Goal: Information Seeking & Learning: Learn about a topic

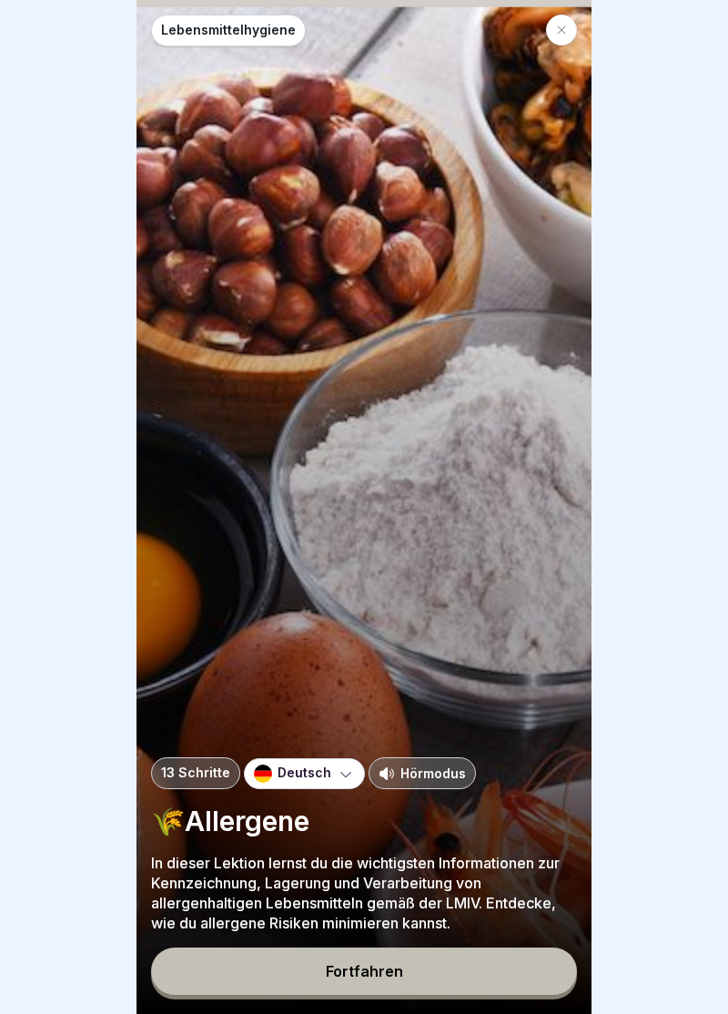
click at [375, 984] on button "Fortfahren" at bounding box center [364, 970] width 426 height 47
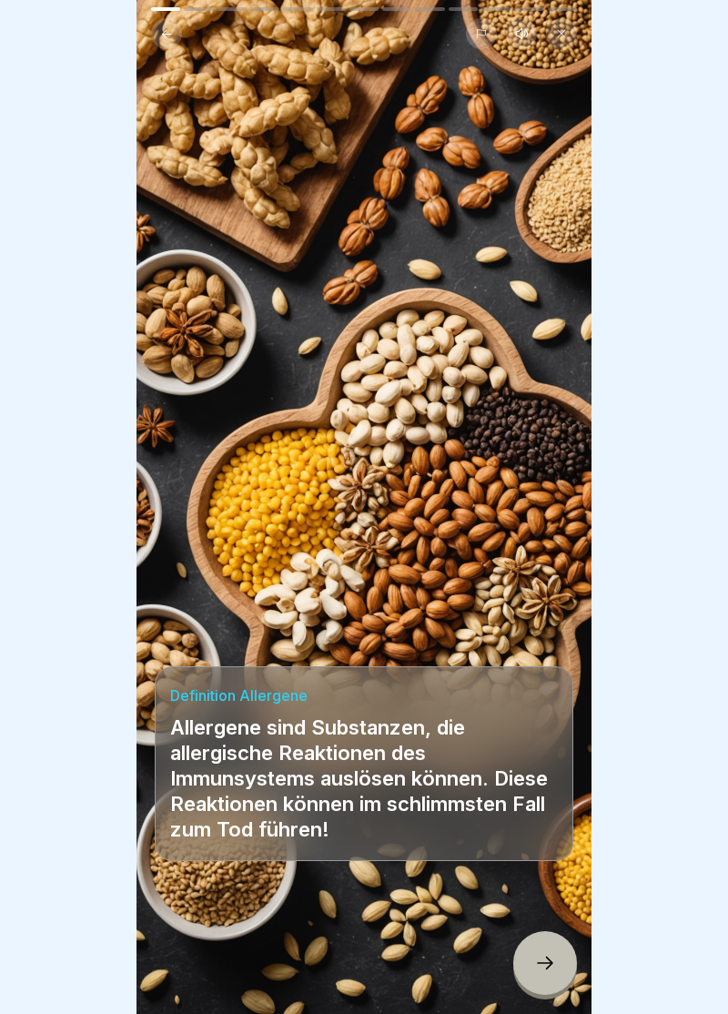
click at [560, 967] on div at bounding box center [545, 963] width 64 height 64
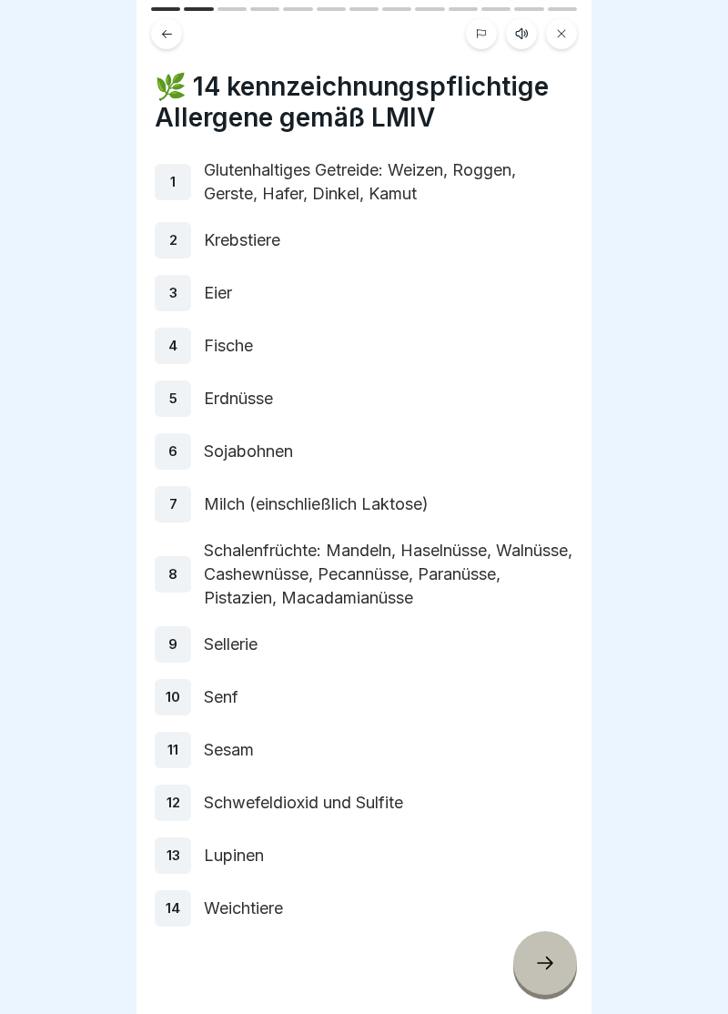
click at [559, 965] on div at bounding box center [545, 963] width 64 height 64
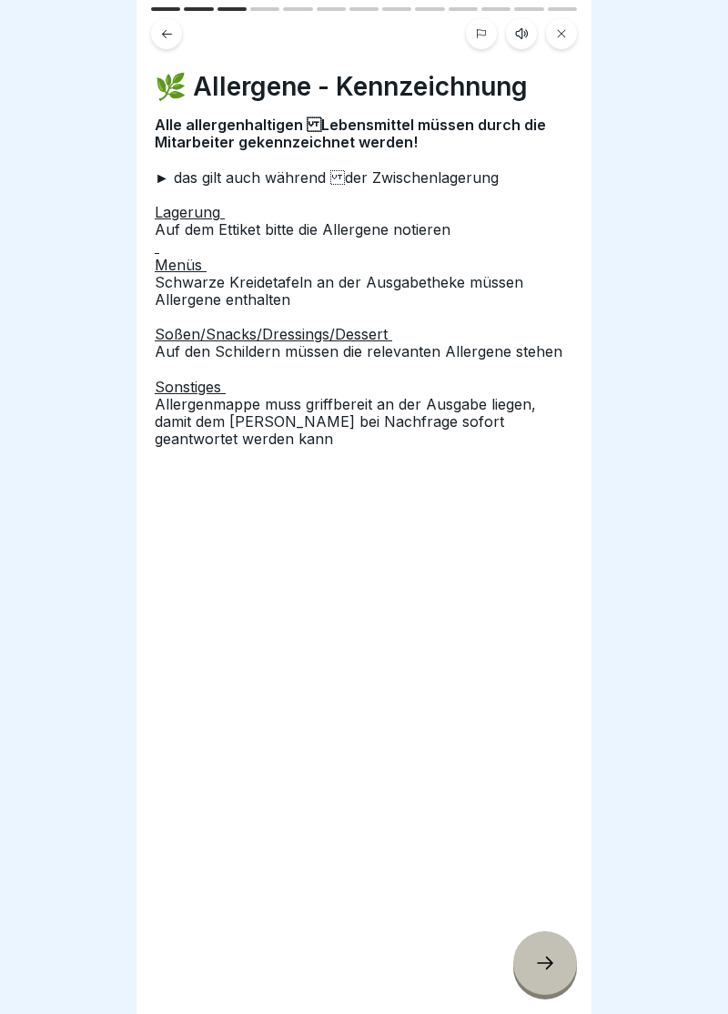
click at [548, 967] on icon at bounding box center [545, 963] width 16 height 13
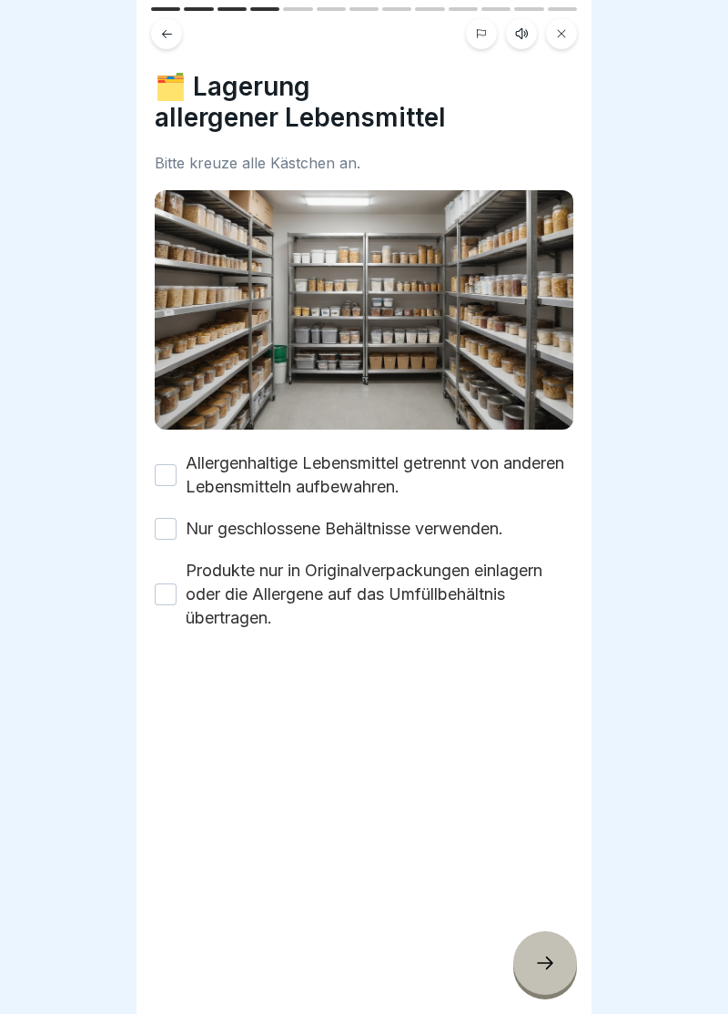
click at [169, 471] on button "Allergenhaltige Lebensmittel getrennt von anderen Lebensmitteln aufbewahren." at bounding box center [166, 475] width 22 height 22
click at [170, 539] on button "Nur geschlossene Behältnisse verwenden." at bounding box center [166, 529] width 22 height 22
click at [188, 601] on label "Produkte nur in Originalverpackungen einlagern oder die Allergene auf das Umfül…" at bounding box center [380, 594] width 388 height 71
click at [177, 601] on button "Produkte nur in Originalverpackungen einlagern oder die Allergene auf das Umfül…" at bounding box center [166, 594] width 22 height 22
click at [558, 967] on div at bounding box center [545, 963] width 64 height 64
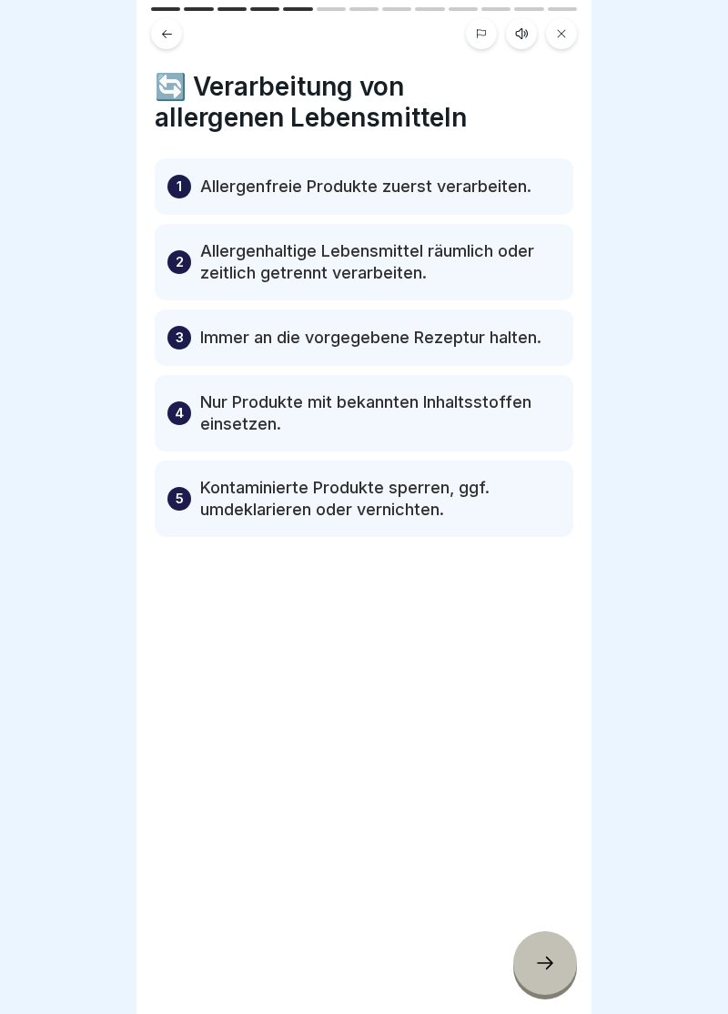
click at [553, 972] on icon at bounding box center [545, 963] width 22 height 22
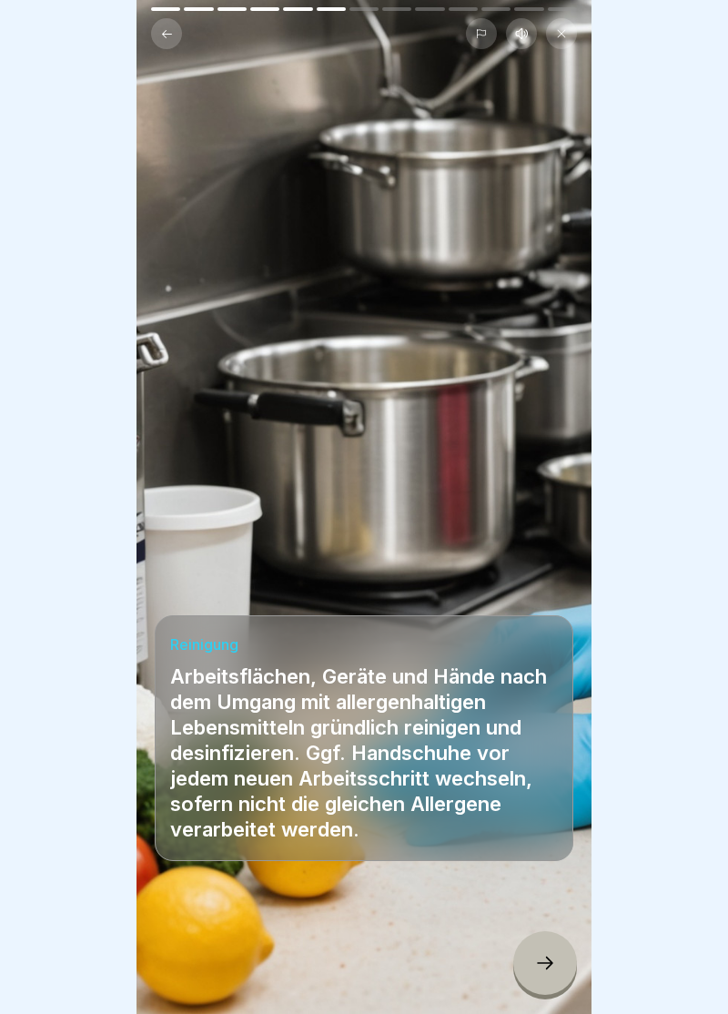
click at [555, 973] on icon at bounding box center [545, 963] width 22 height 22
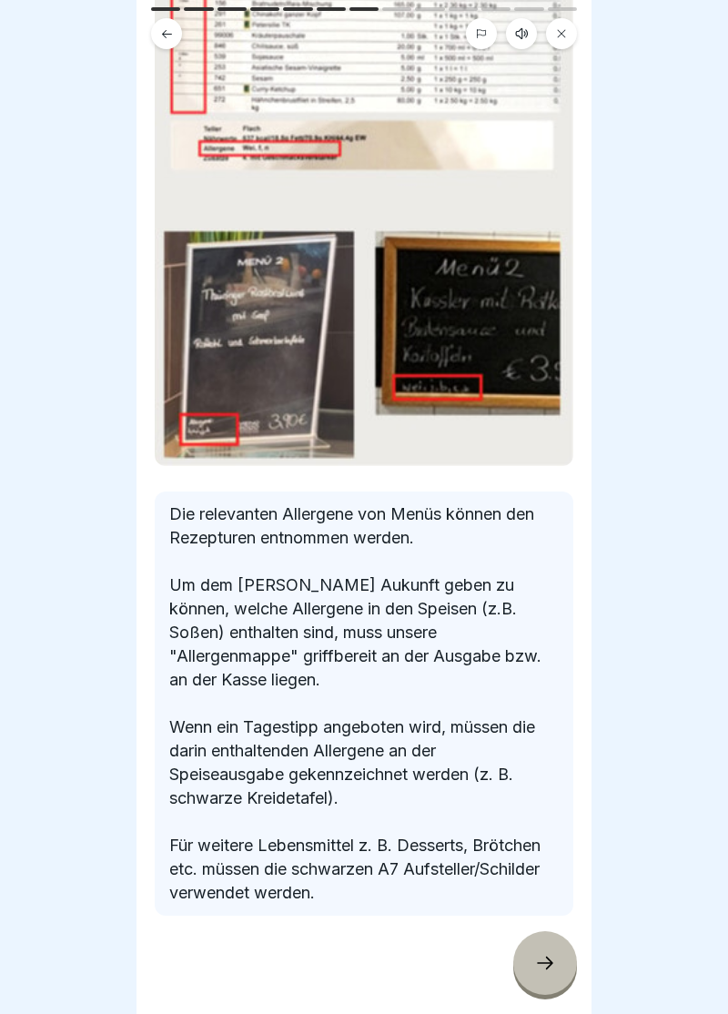
scroll to position [231, 0]
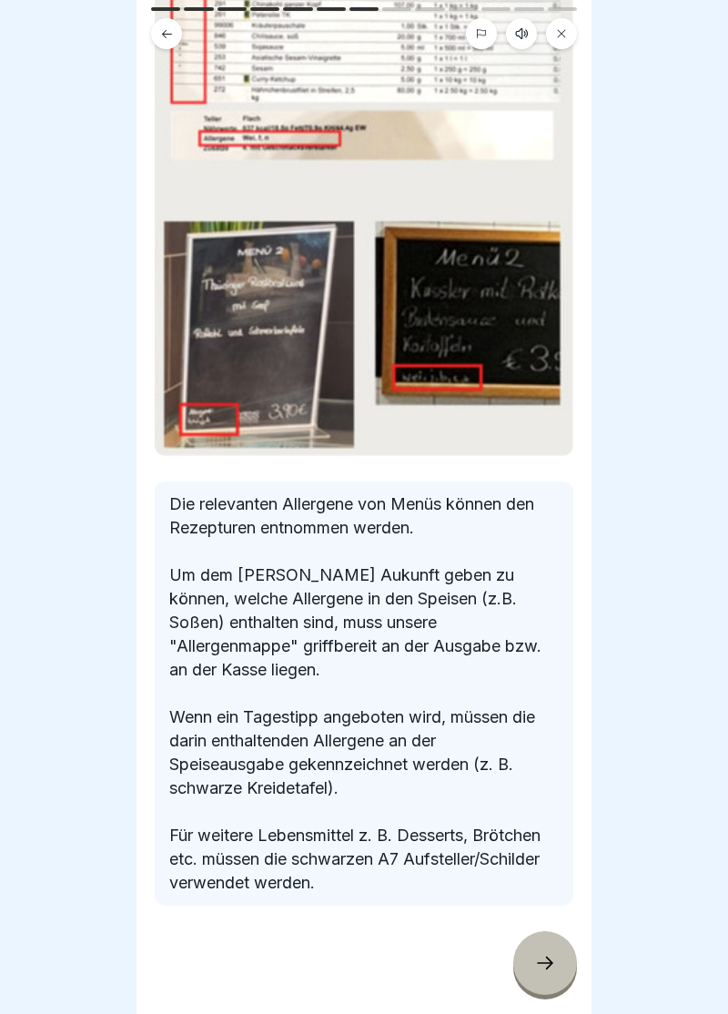
click at [552, 969] on icon at bounding box center [545, 963] width 22 height 22
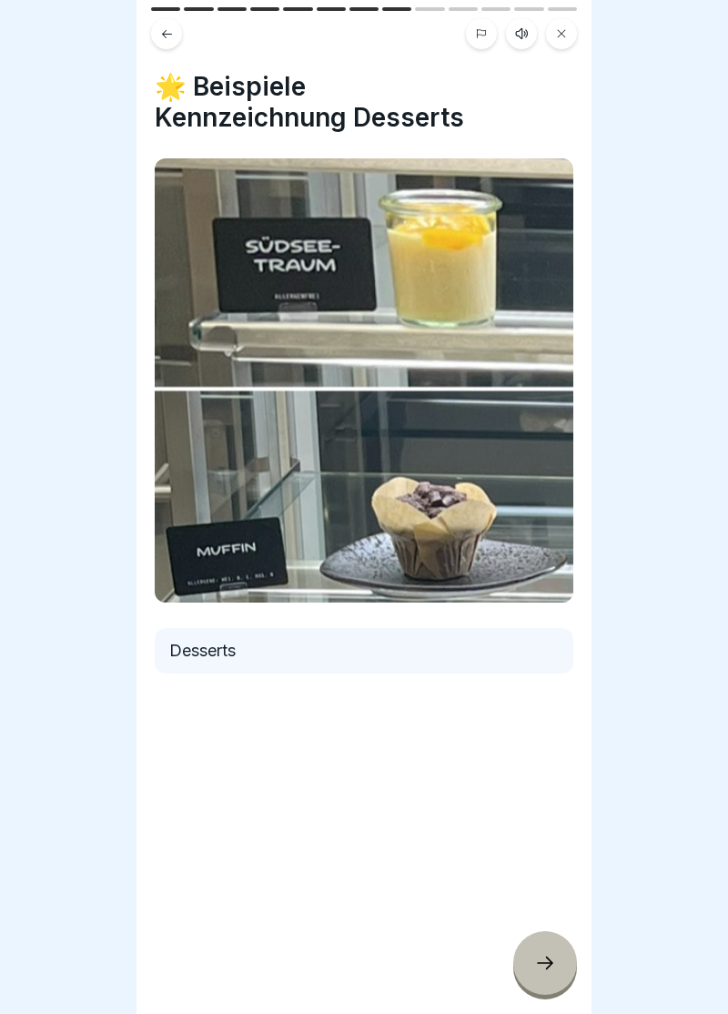
click at [555, 961] on icon at bounding box center [545, 963] width 22 height 22
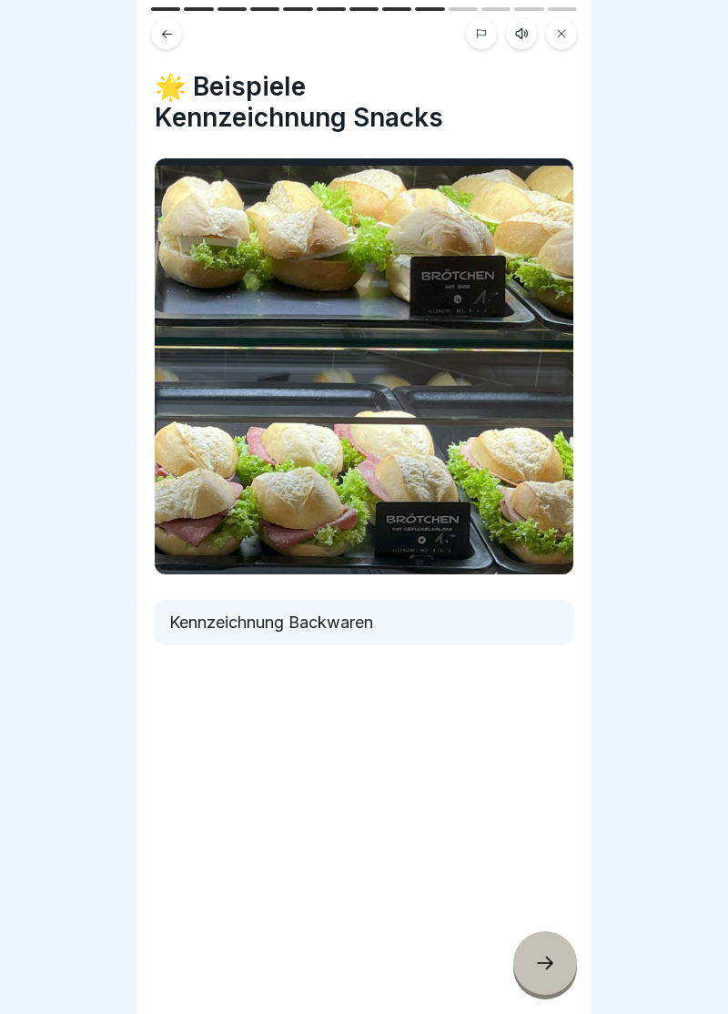
click at [558, 959] on div at bounding box center [545, 963] width 64 height 64
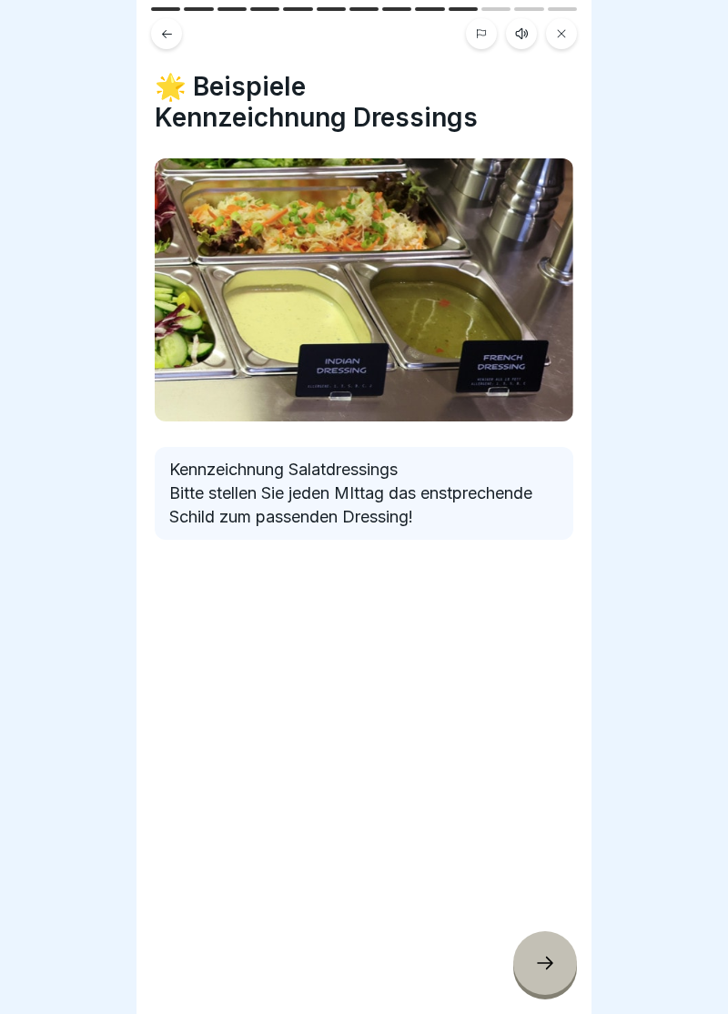
click at [552, 968] on icon at bounding box center [545, 963] width 22 height 22
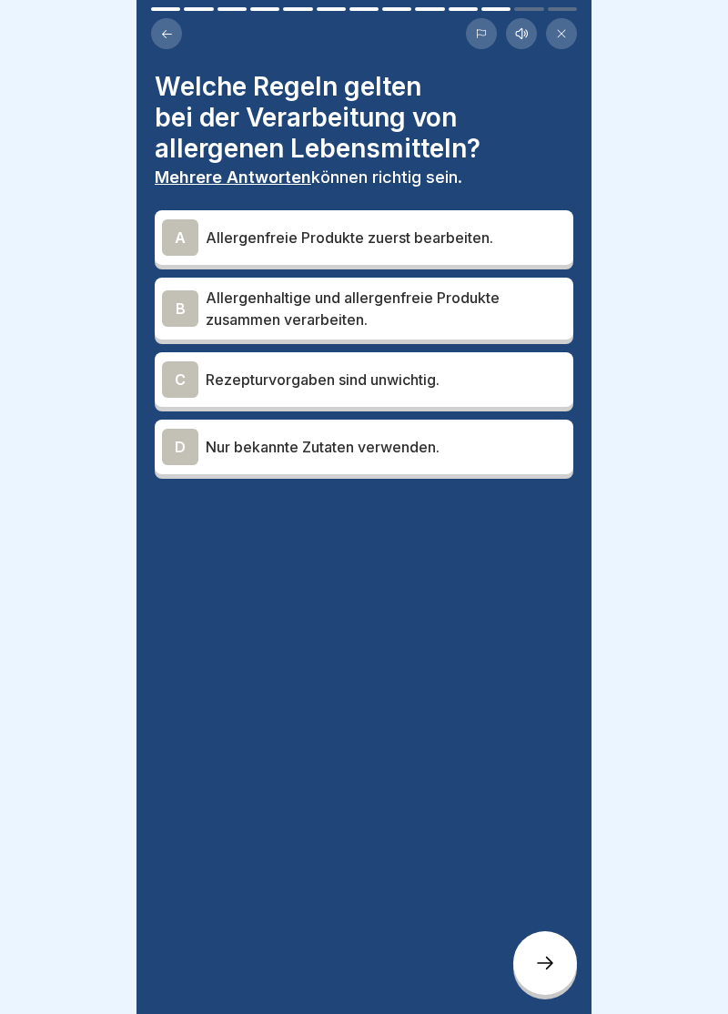
click at [180, 242] on div "A" at bounding box center [180, 237] width 36 height 36
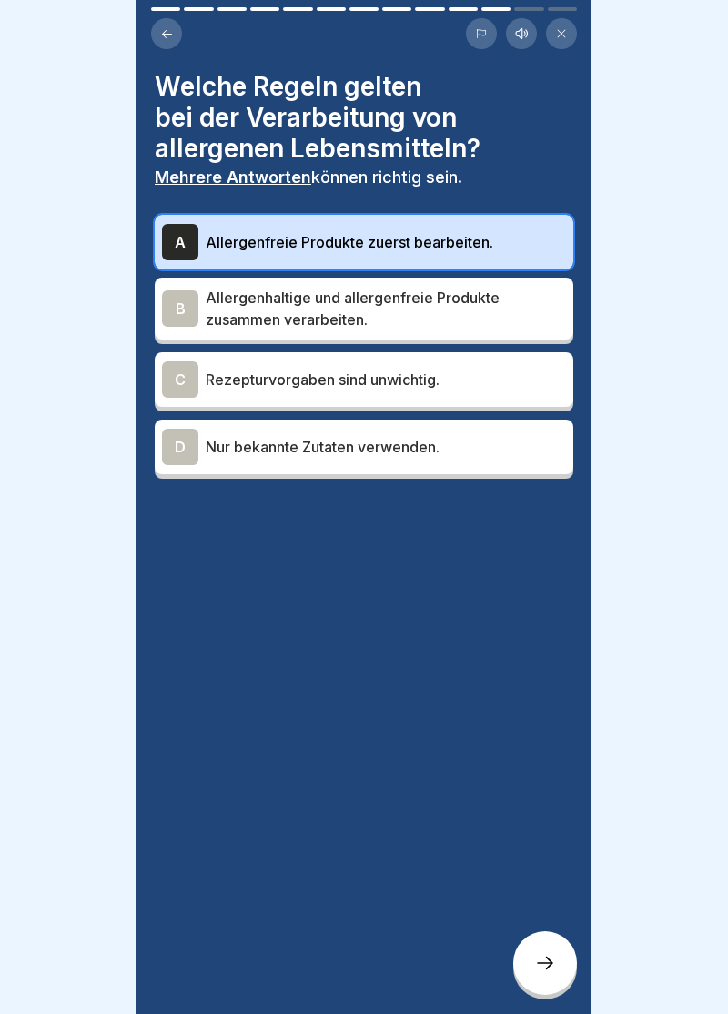
click at [189, 458] on div "D" at bounding box center [180, 447] width 36 height 36
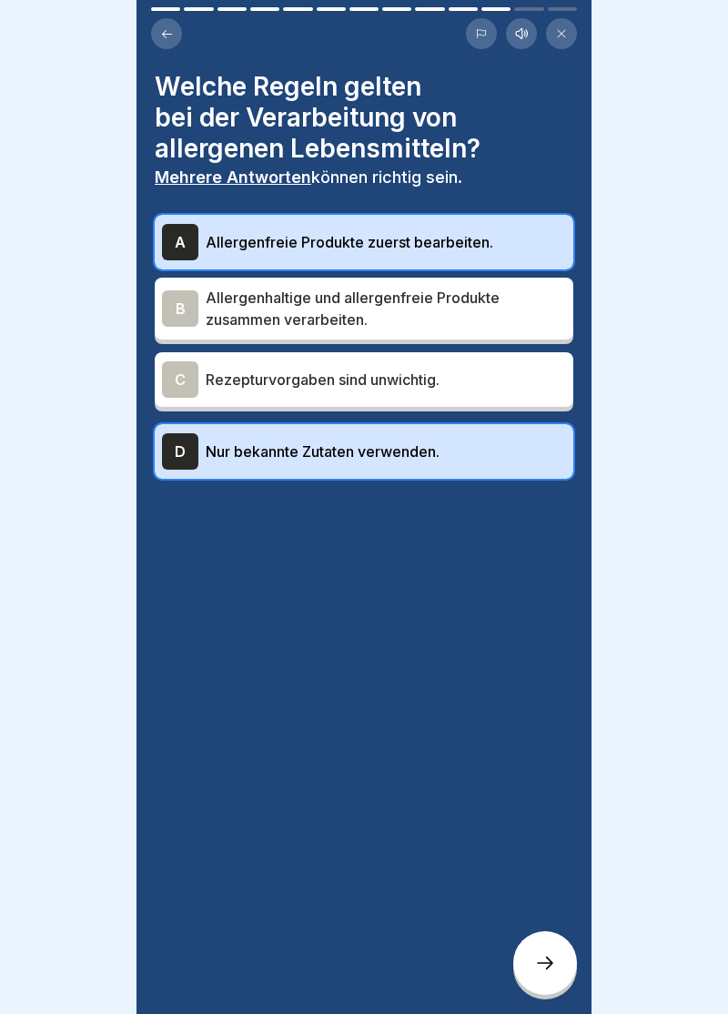
click at [556, 976] on div at bounding box center [545, 963] width 64 height 64
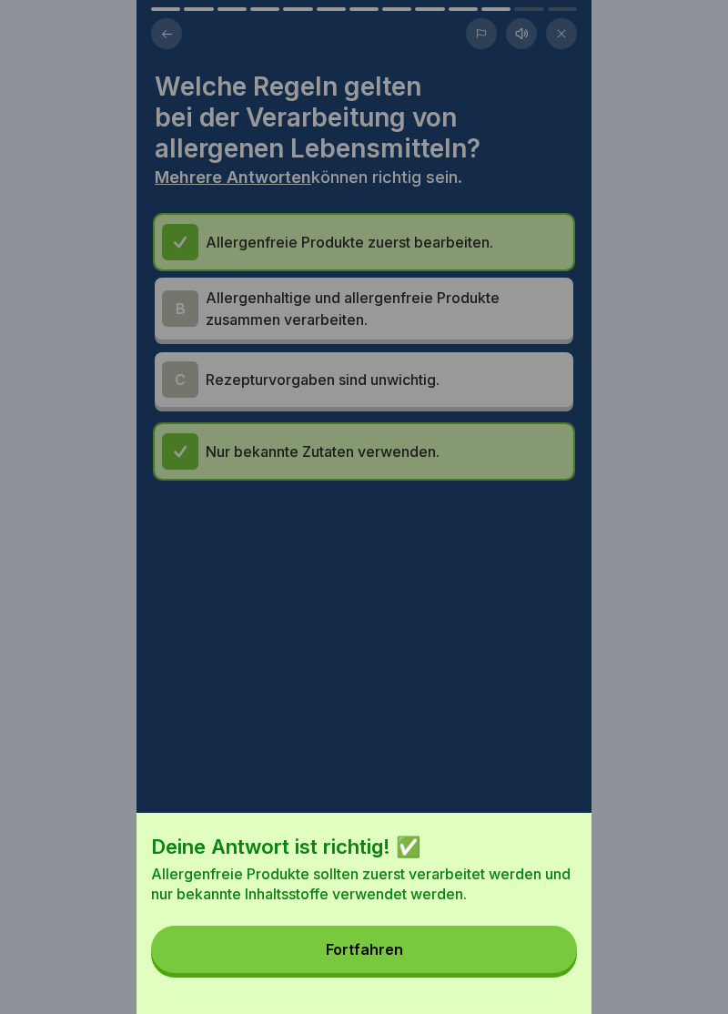
click at [376, 957] on div "Fortfahren" at bounding box center [364, 949] width 77 height 16
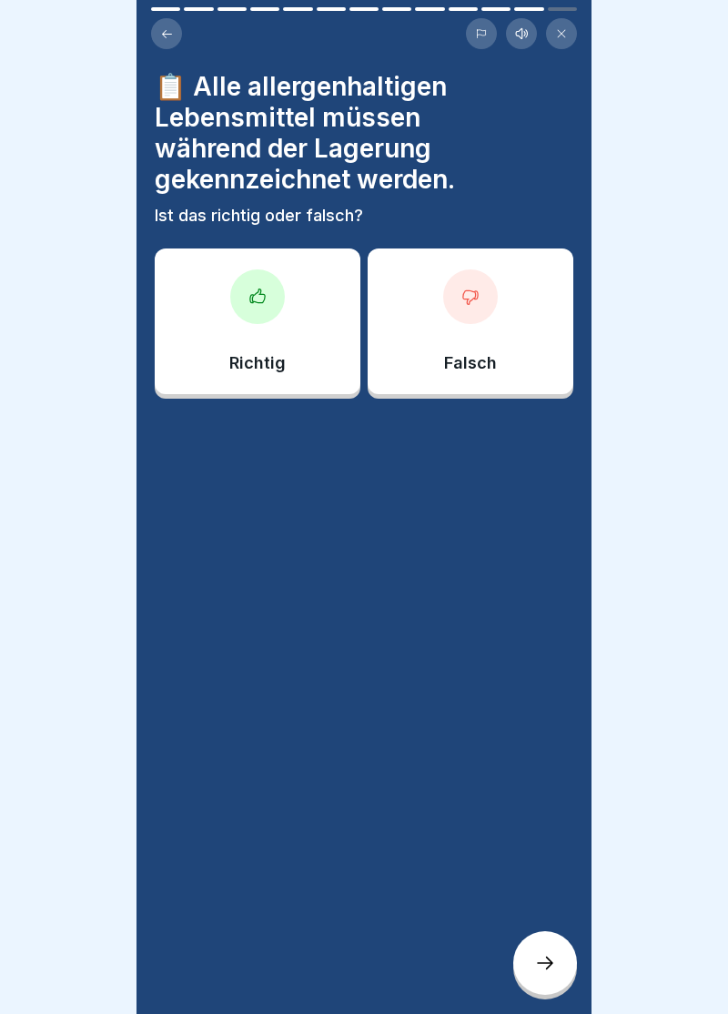
click at [254, 300] on icon at bounding box center [257, 296] width 15 height 14
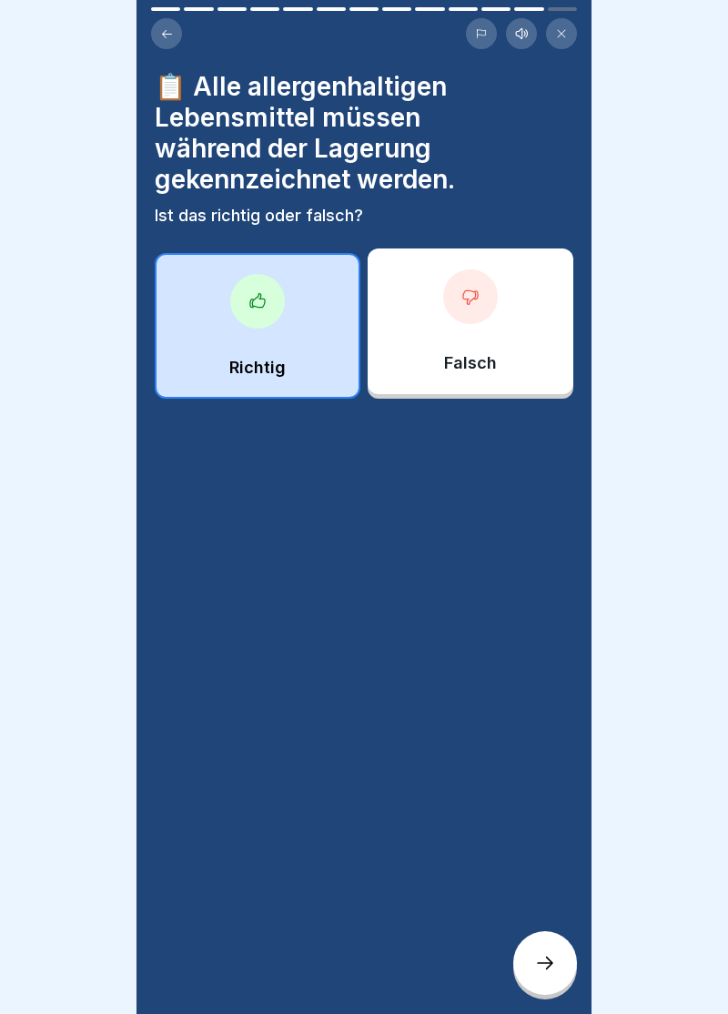
click at [551, 976] on div at bounding box center [545, 963] width 64 height 64
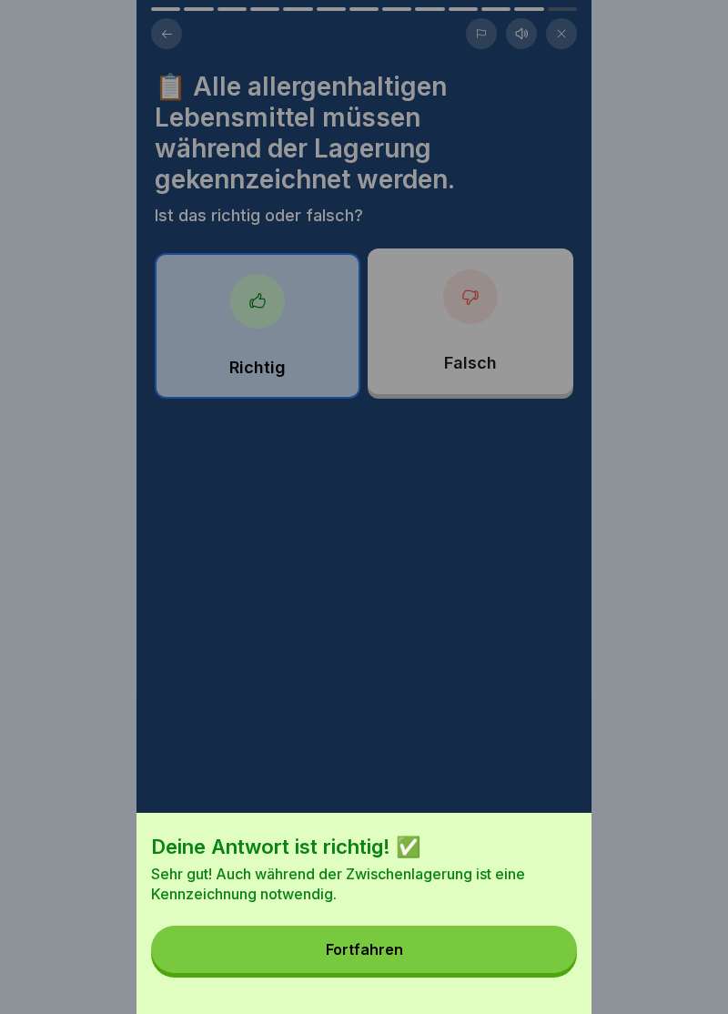
click at [367, 956] on div "Fortfahren" at bounding box center [364, 949] width 77 height 16
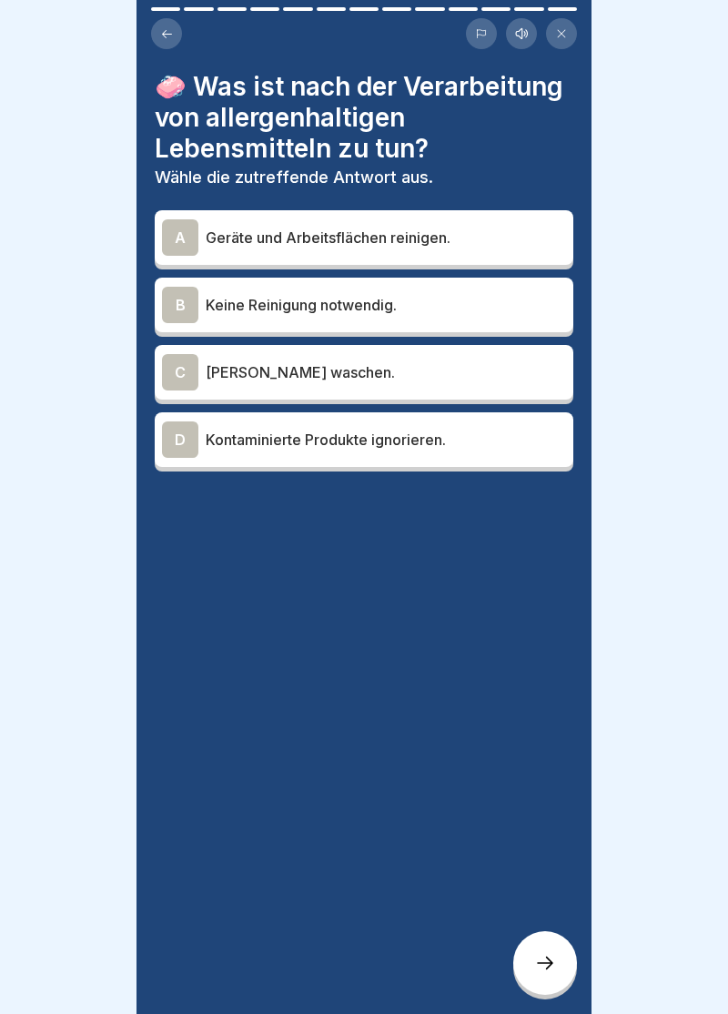
click at [181, 238] on div "A" at bounding box center [180, 237] width 36 height 36
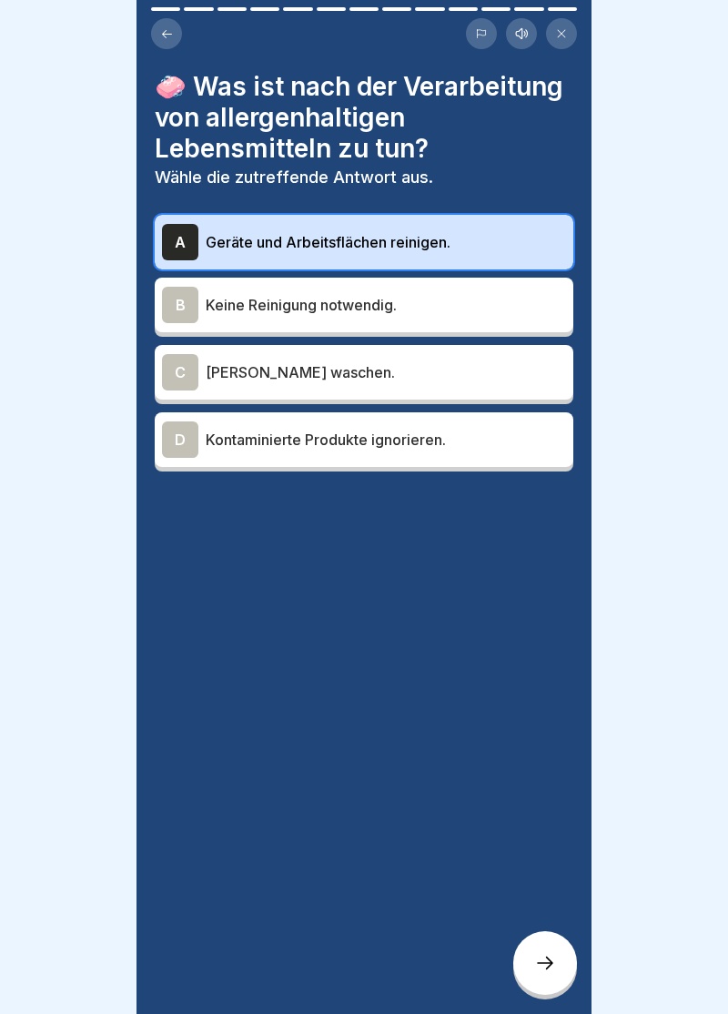
click at [551, 970] on icon at bounding box center [545, 963] width 22 height 22
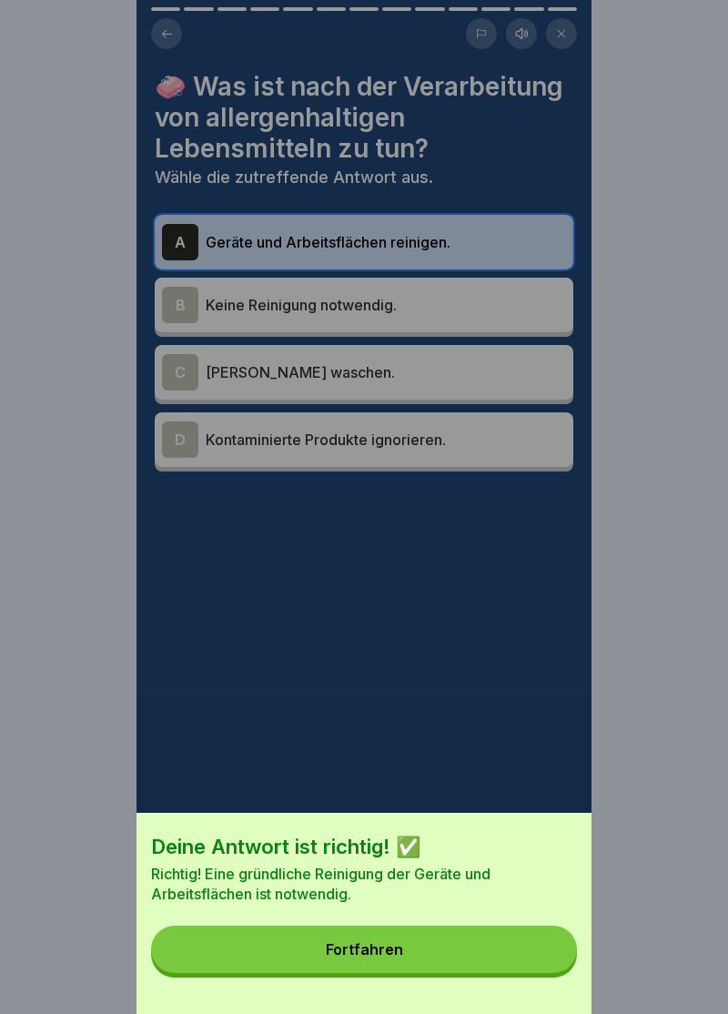
click at [374, 957] on button "Fortfahren" at bounding box center [364, 949] width 426 height 47
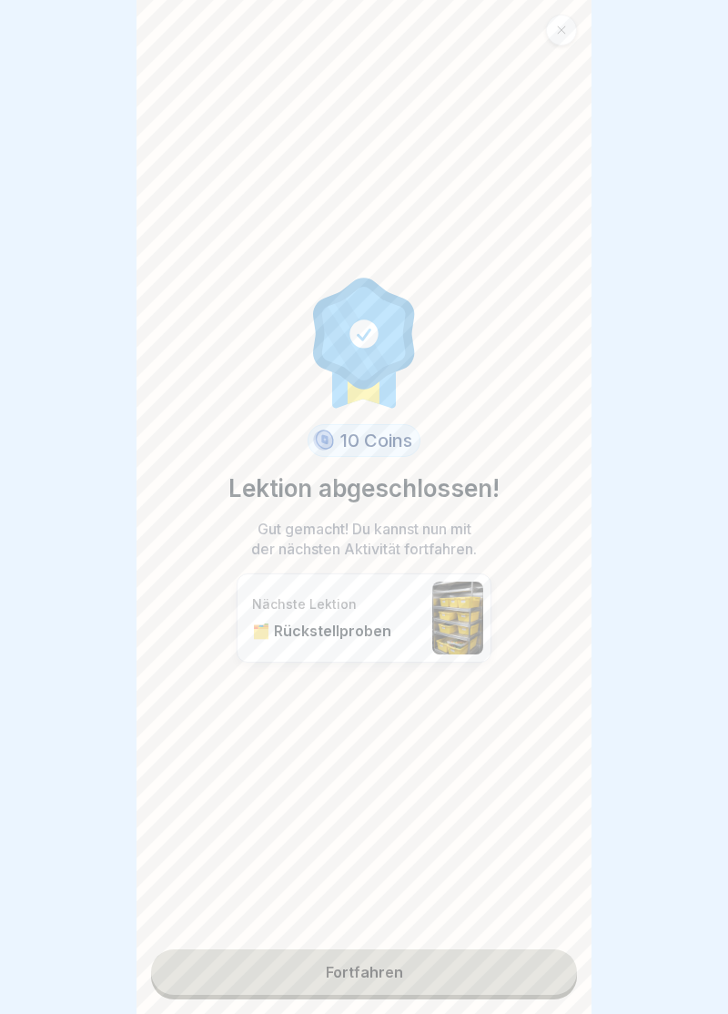
click at [378, 979] on link "Fortfahren" at bounding box center [364, 972] width 426 height 46
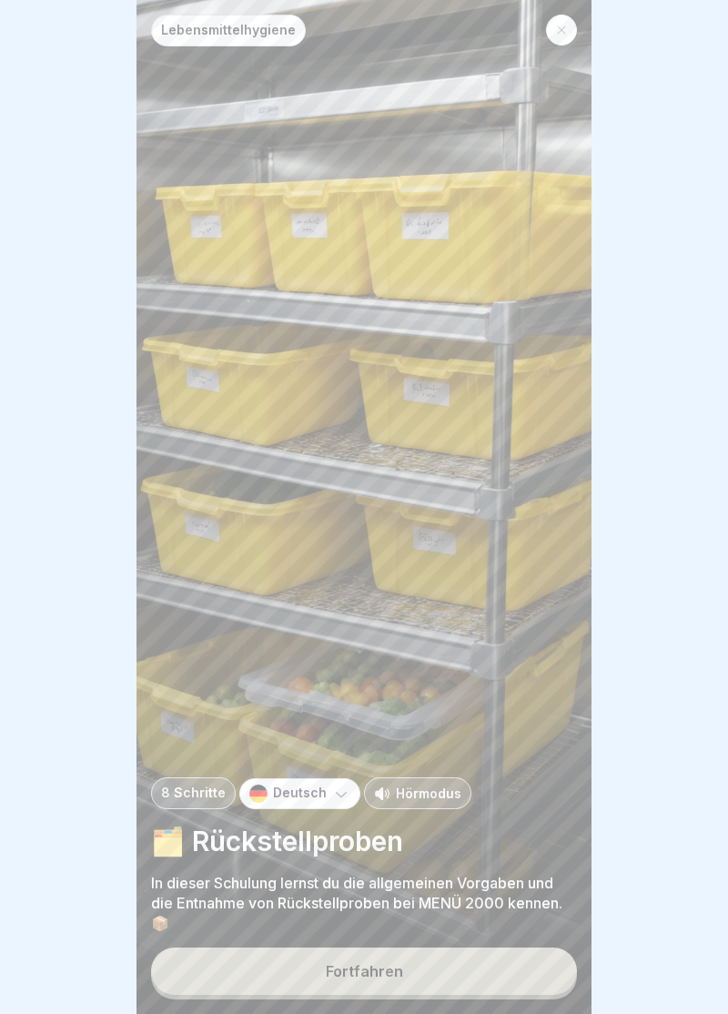
click at [380, 977] on div "Fortfahren" at bounding box center [364, 971] width 77 height 16
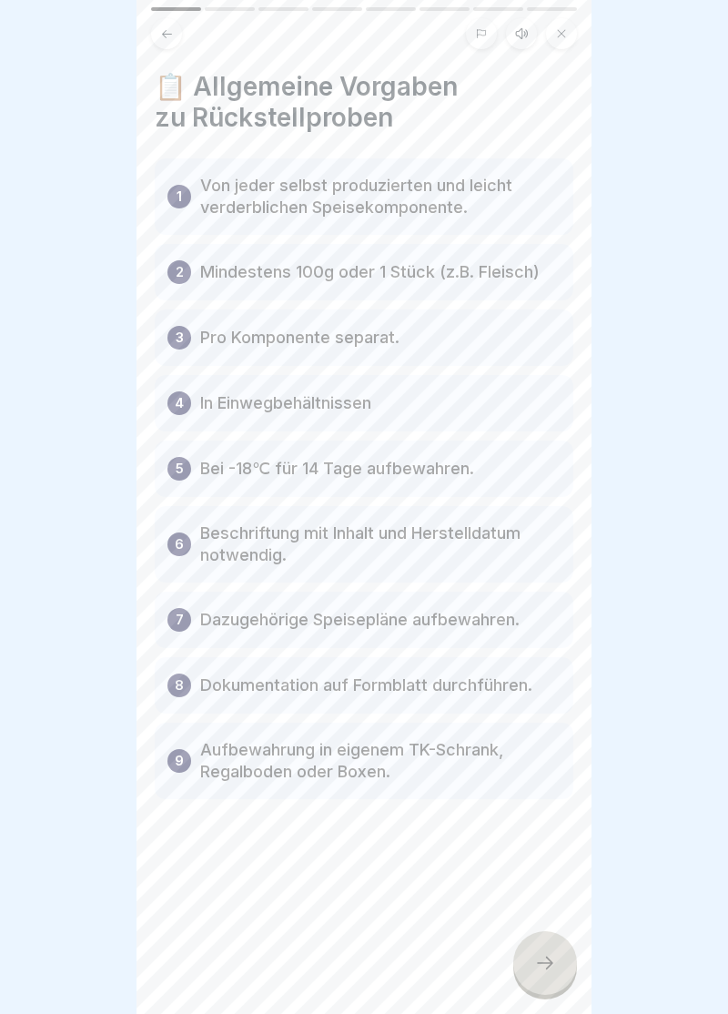
click at [567, 964] on div at bounding box center [545, 963] width 64 height 64
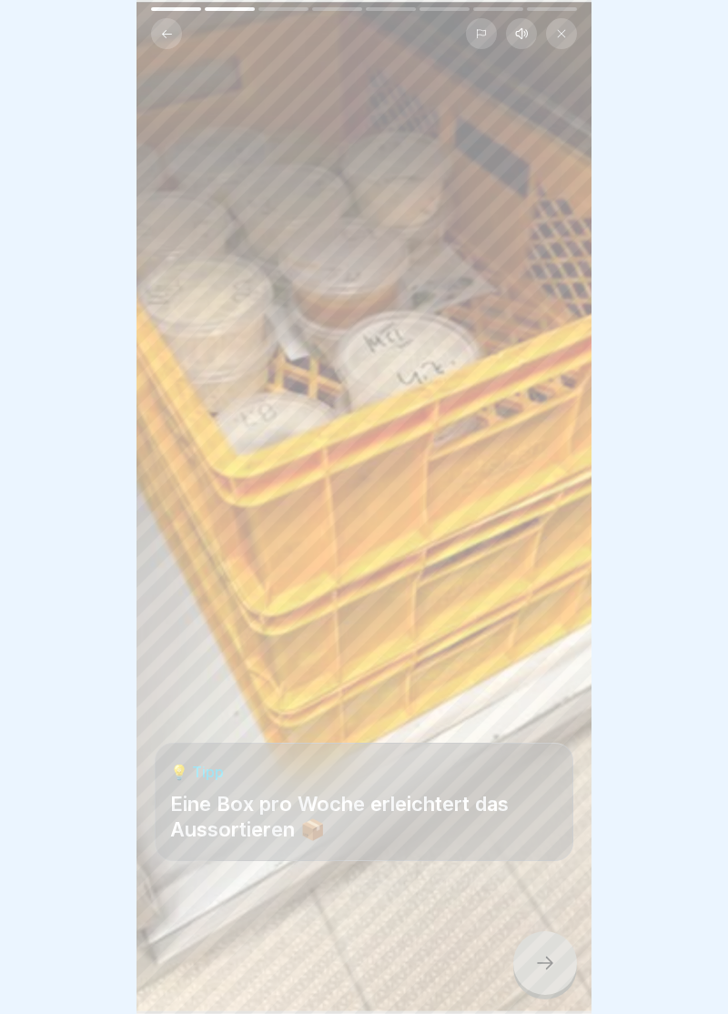
click at [560, 979] on div at bounding box center [545, 963] width 64 height 64
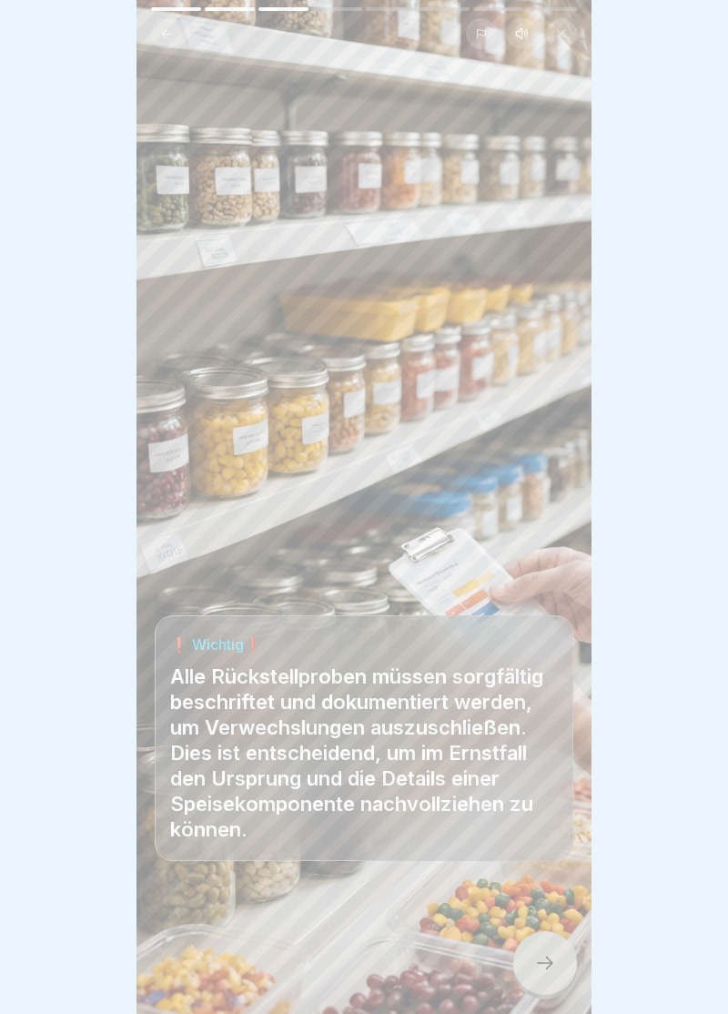
click at [561, 963] on div at bounding box center [545, 963] width 64 height 64
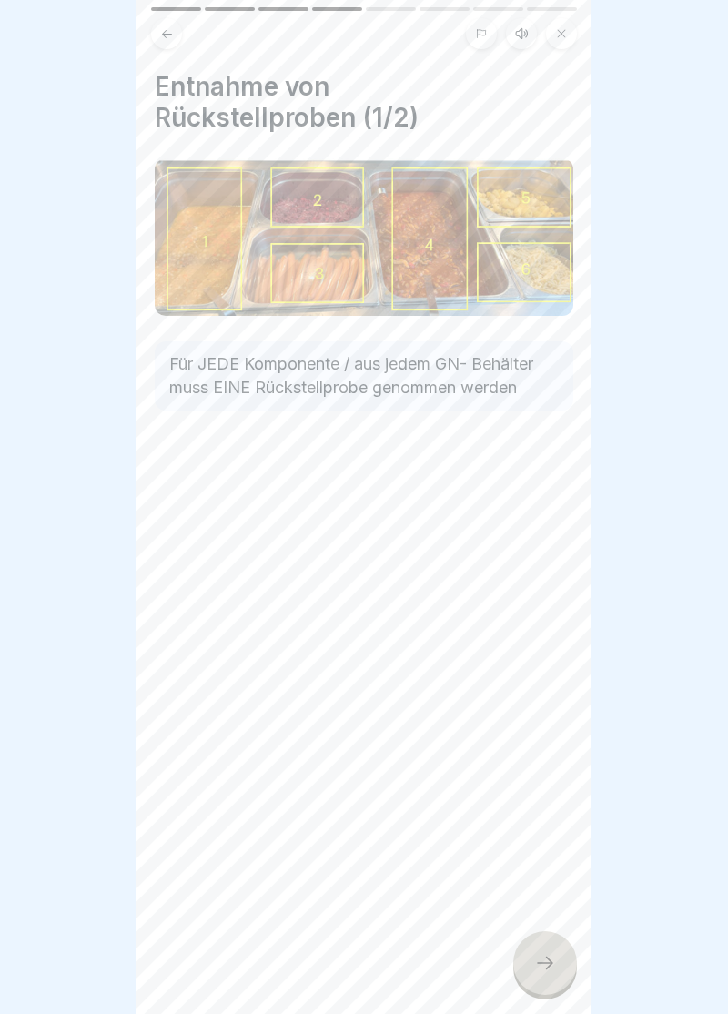
click at [546, 974] on div at bounding box center [545, 963] width 64 height 64
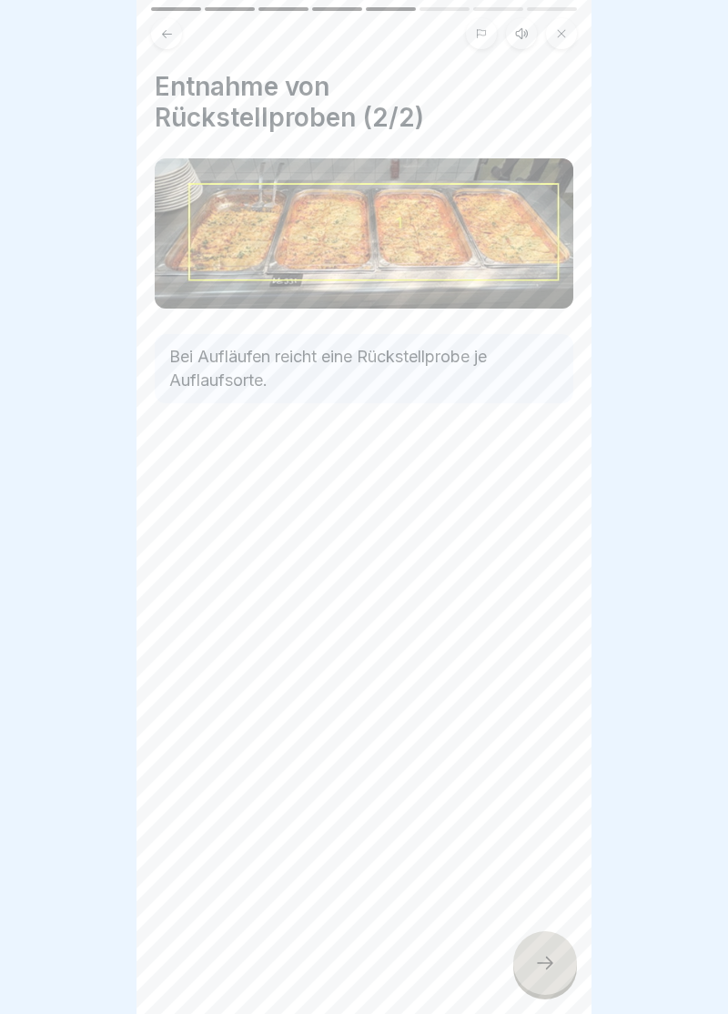
click at [560, 957] on div at bounding box center [545, 963] width 64 height 64
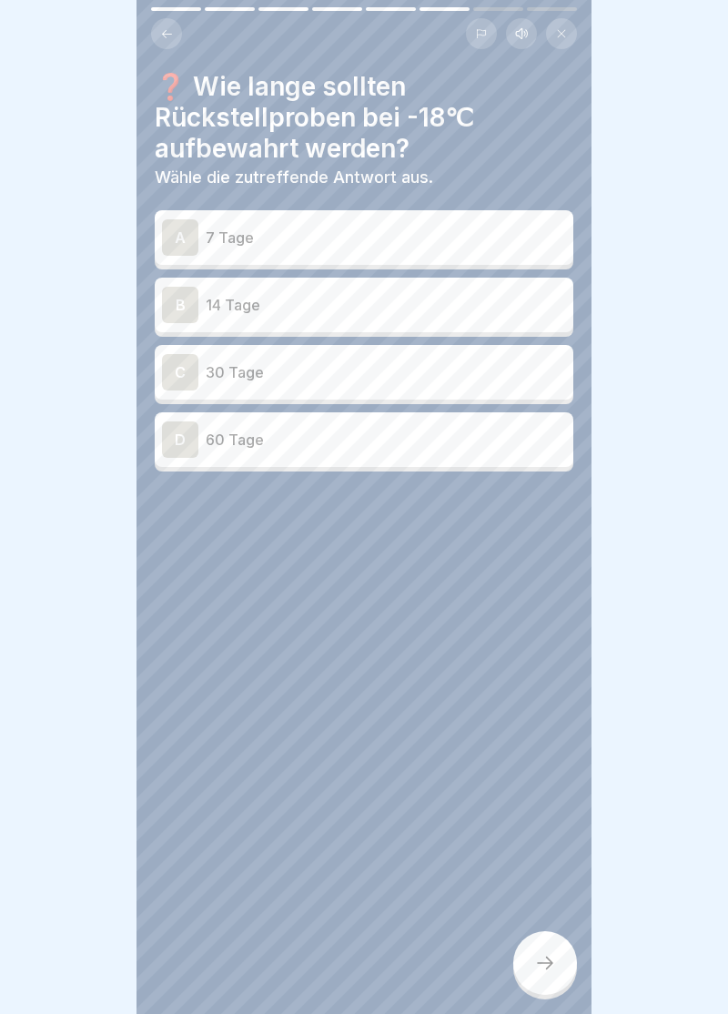
click at [193, 303] on div "B" at bounding box center [180, 305] width 36 height 36
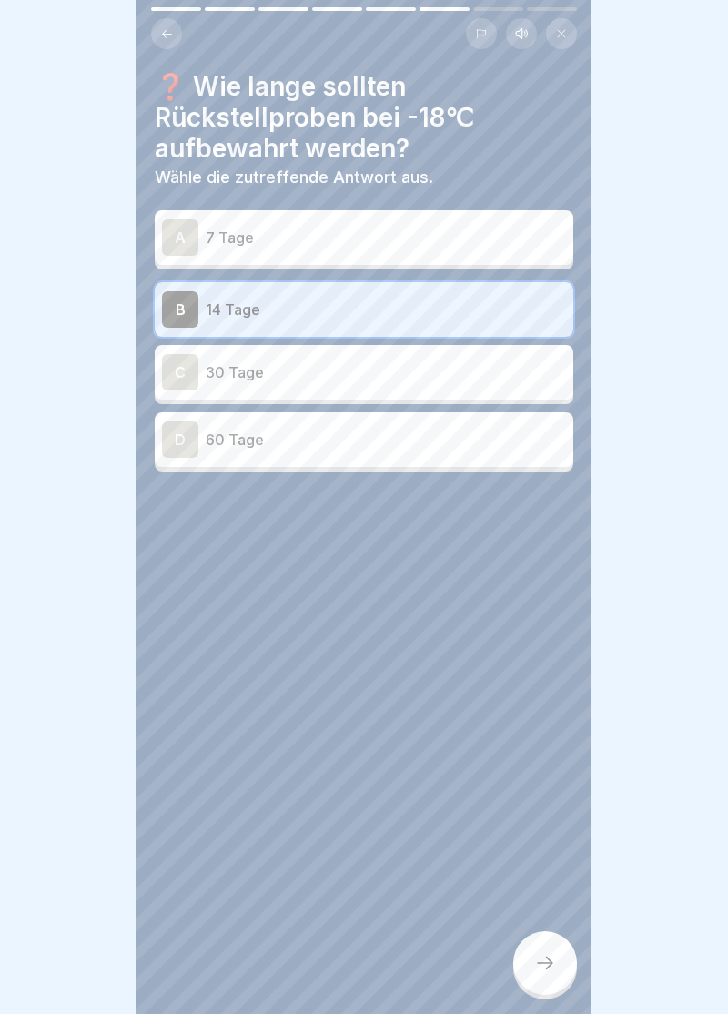
click at [548, 968] on icon at bounding box center [545, 963] width 16 height 13
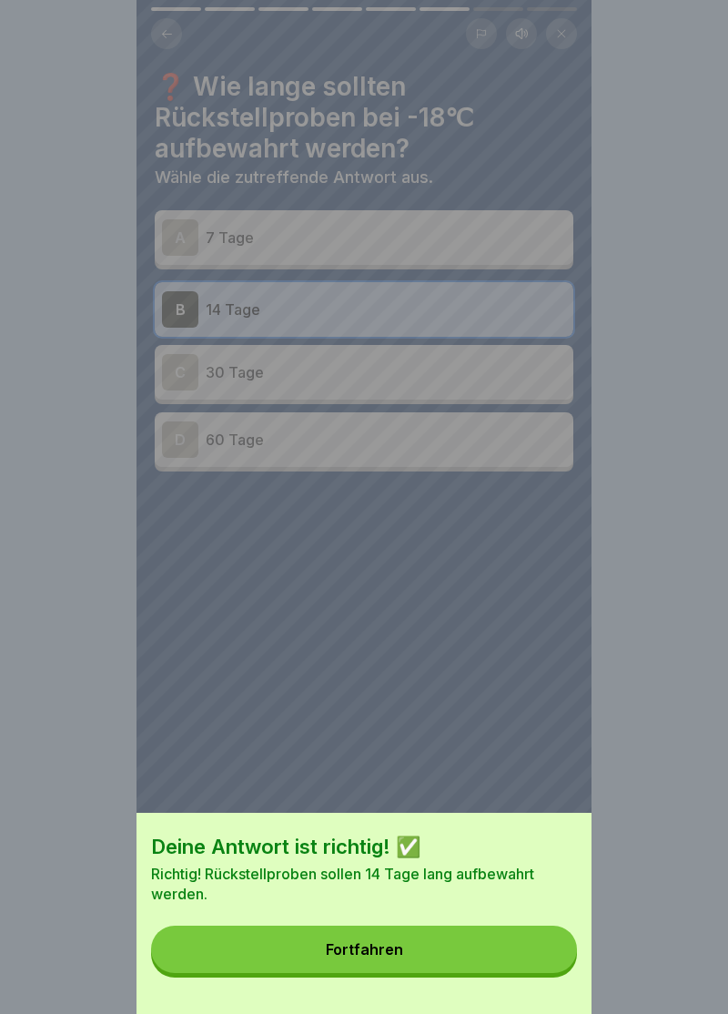
click at [362, 955] on div "Fortfahren" at bounding box center [364, 949] width 77 height 16
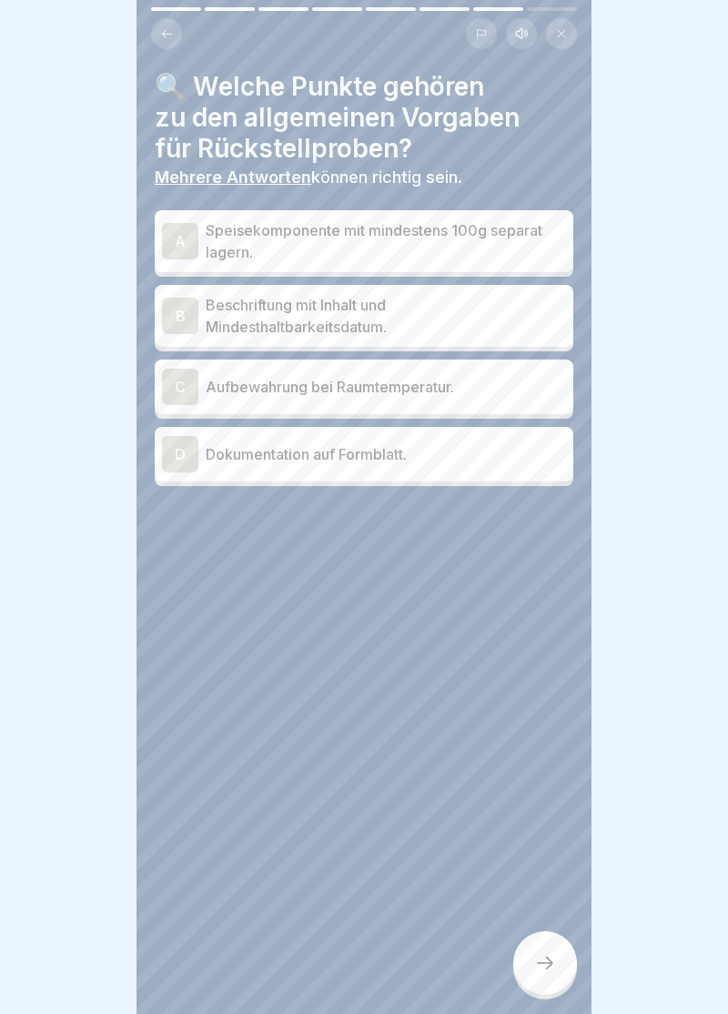
click at [180, 233] on div "A" at bounding box center [180, 241] width 36 height 36
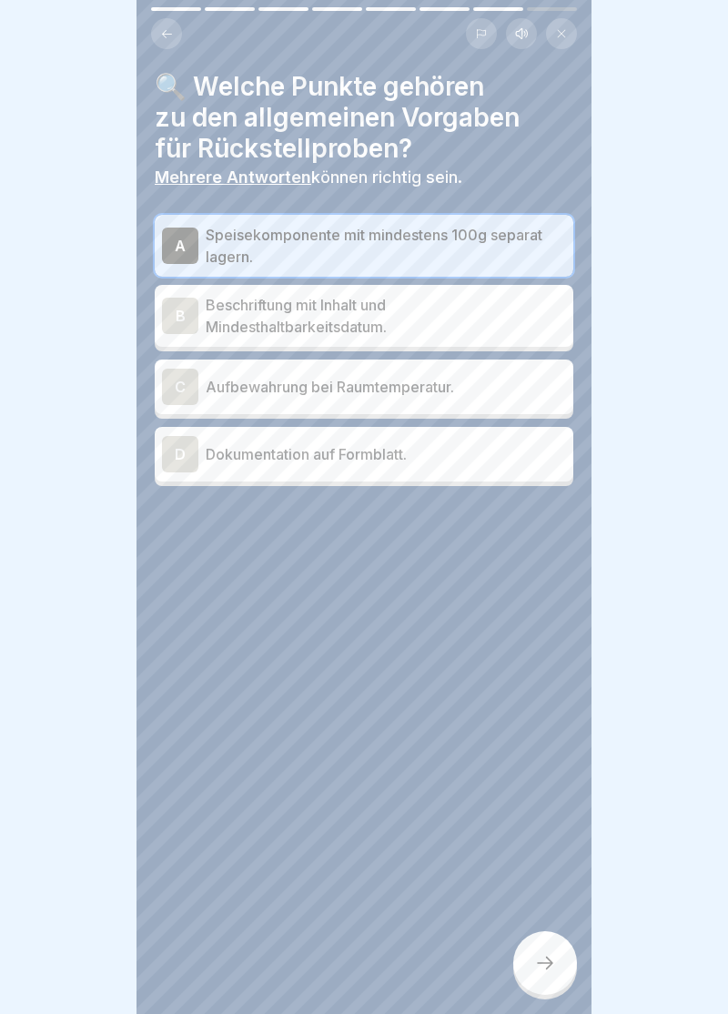
click at [185, 309] on div "B" at bounding box center [180, 316] width 36 height 36
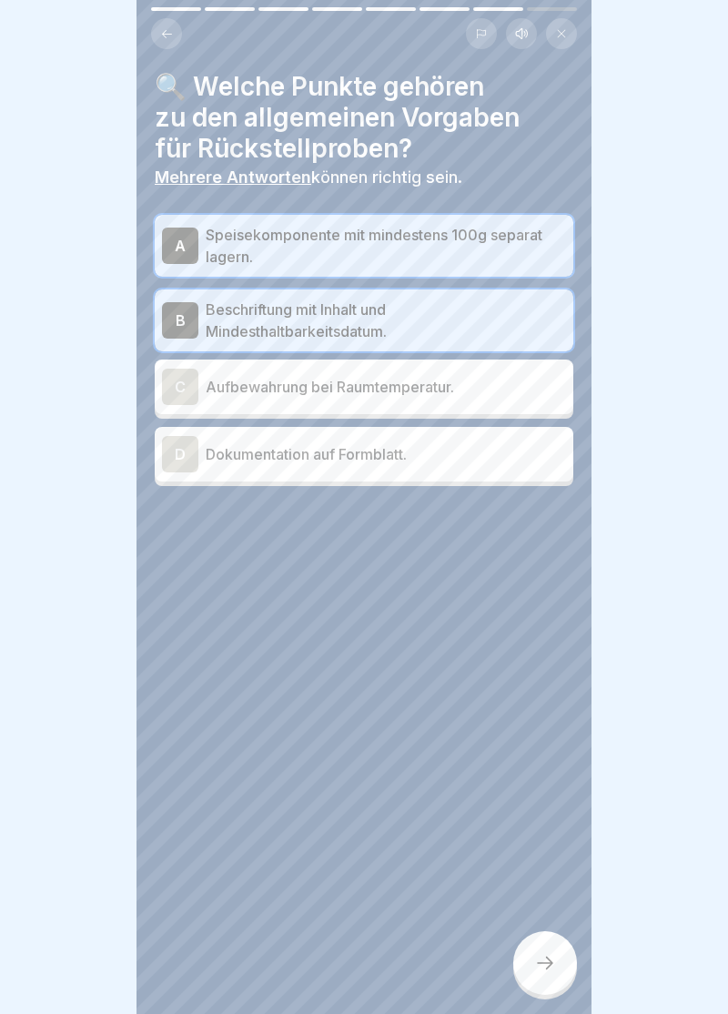
click at [452, 329] on p "Beschriftung mit Inhalt und Mindesthaltbarkeitsdatum." at bounding box center [386, 321] width 360 height 44
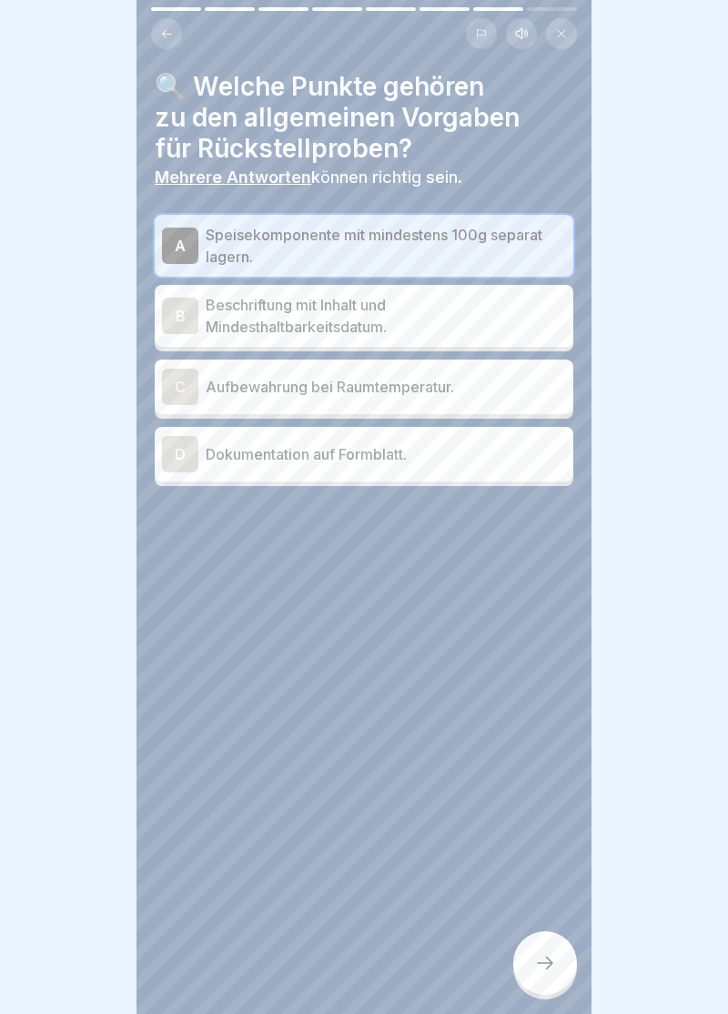
click at [189, 453] on div "D" at bounding box center [180, 454] width 36 height 36
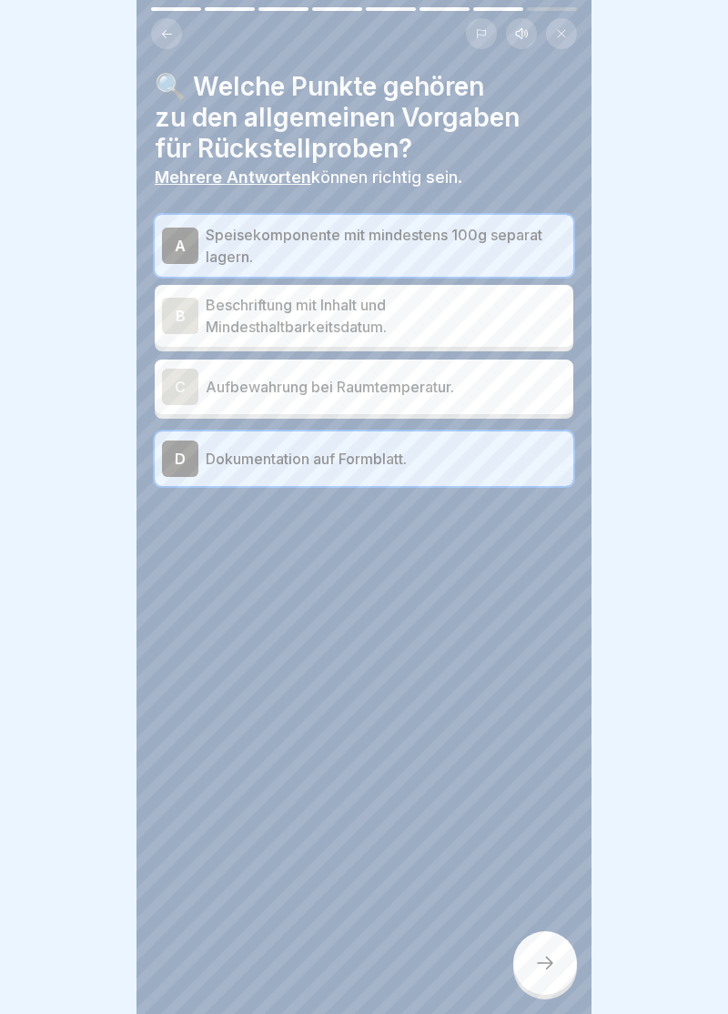
click at [552, 966] on icon at bounding box center [545, 963] width 22 height 22
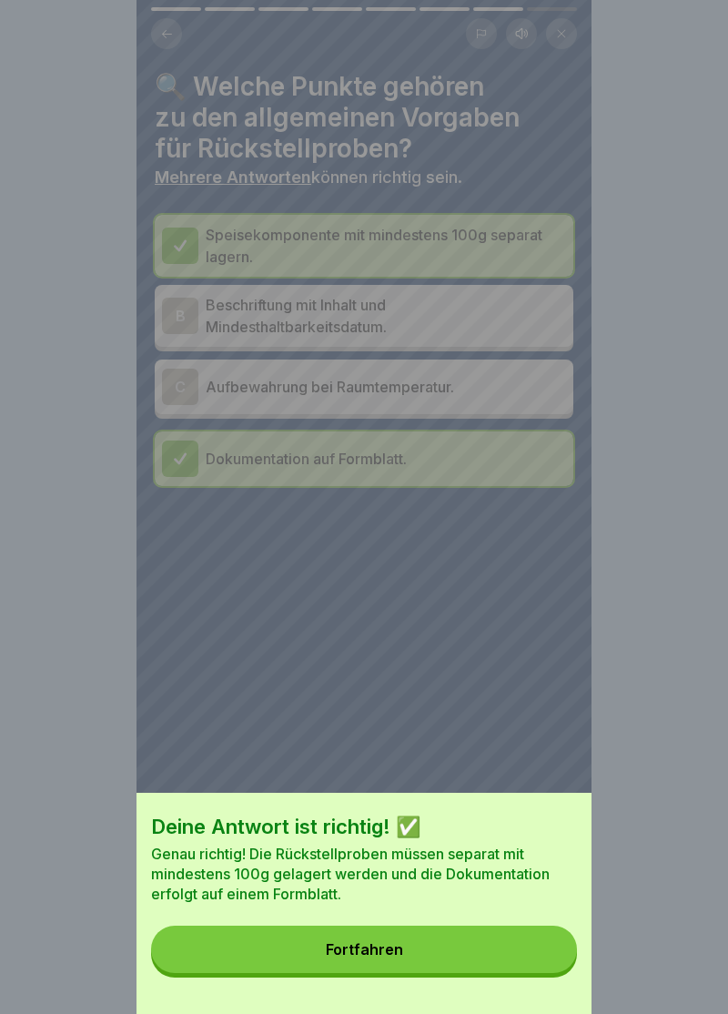
click at [372, 959] on button "Fortfahren" at bounding box center [364, 949] width 426 height 47
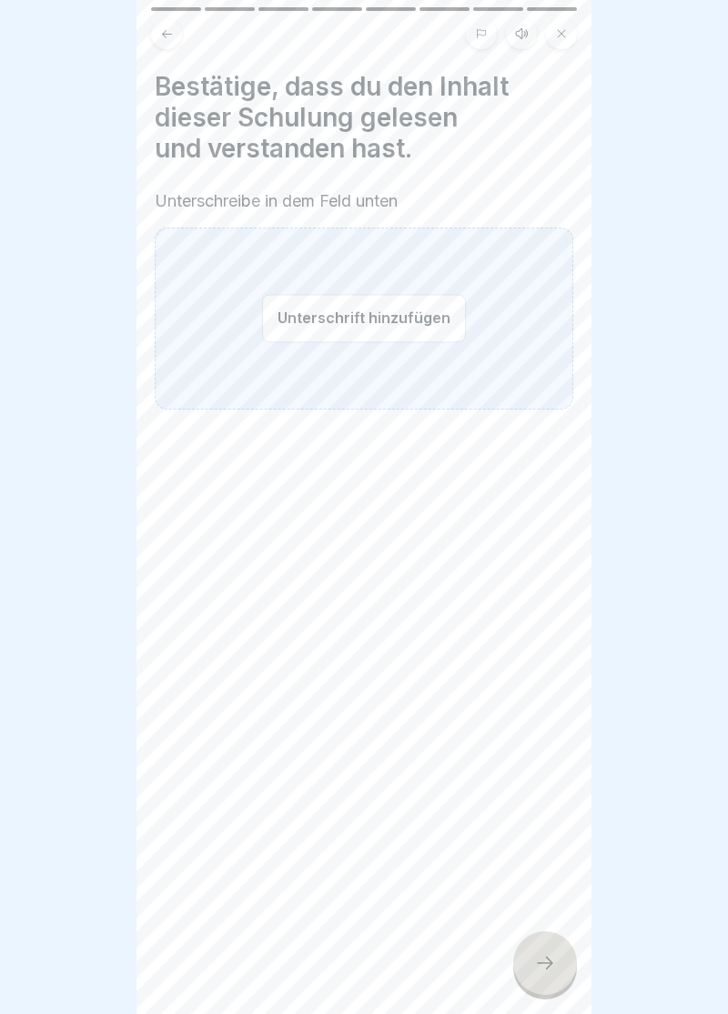
click at [375, 323] on button "Unterschrift hinzufügen" at bounding box center [364, 318] width 204 height 48
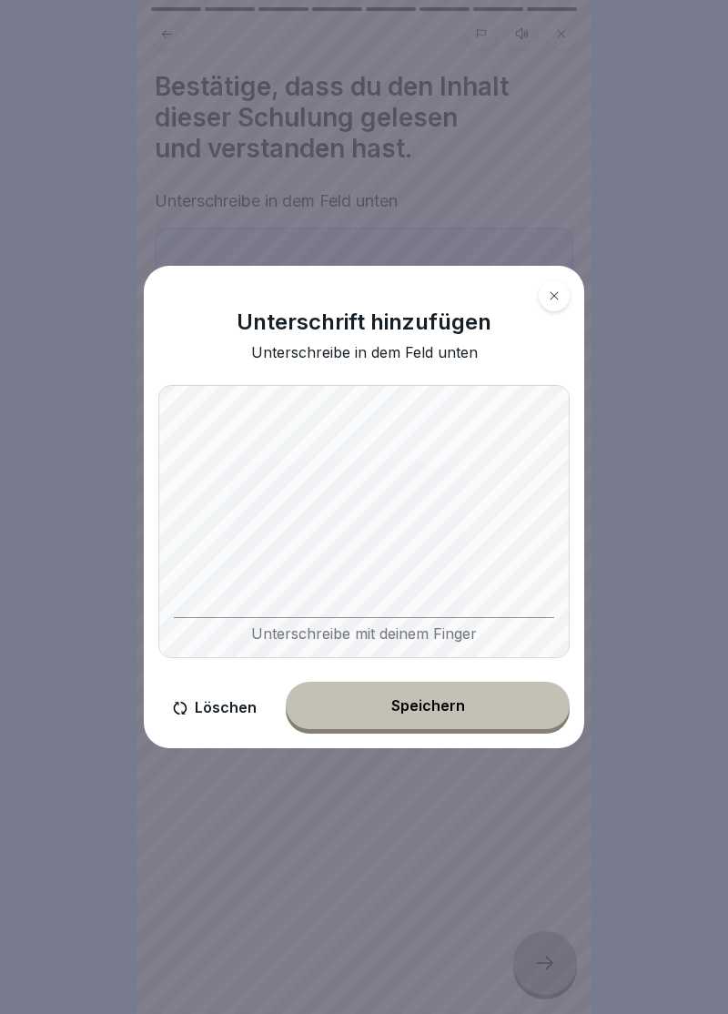
click at [430, 719] on button "Speichern" at bounding box center [428, 705] width 284 height 47
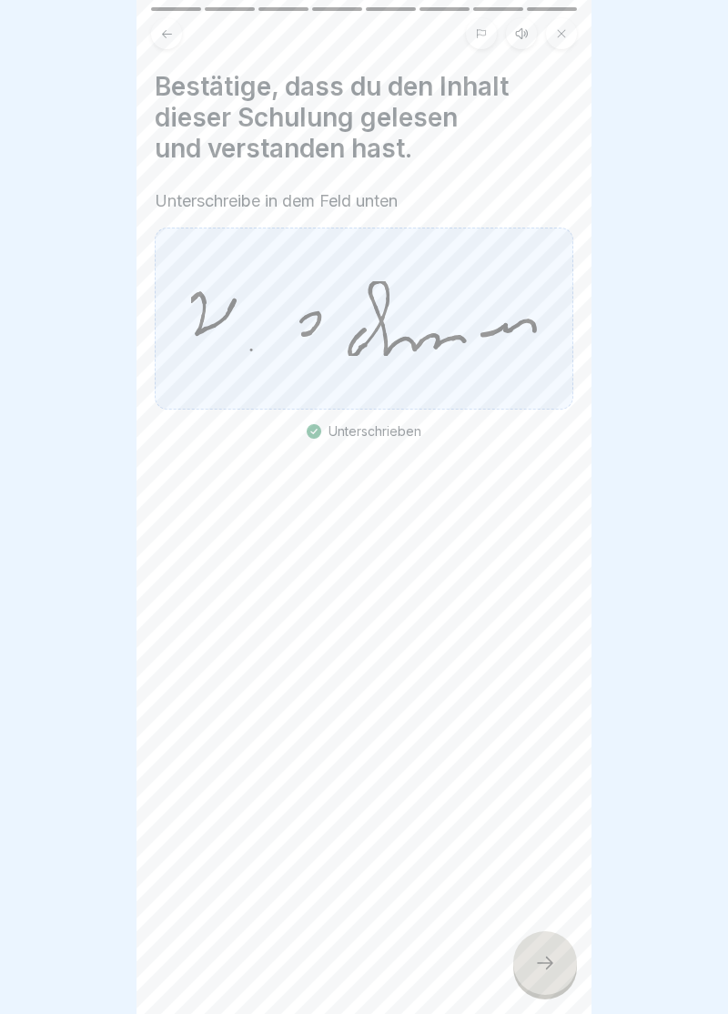
click at [546, 971] on icon at bounding box center [545, 963] width 22 height 22
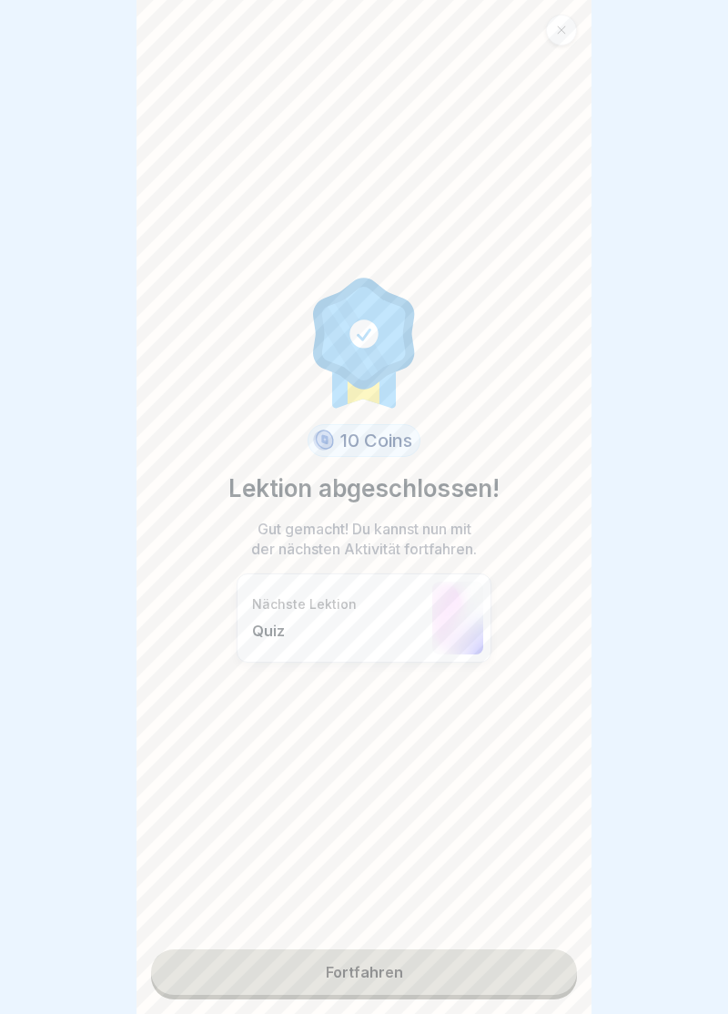
click at [371, 977] on link "Fortfahren" at bounding box center [364, 972] width 426 height 46
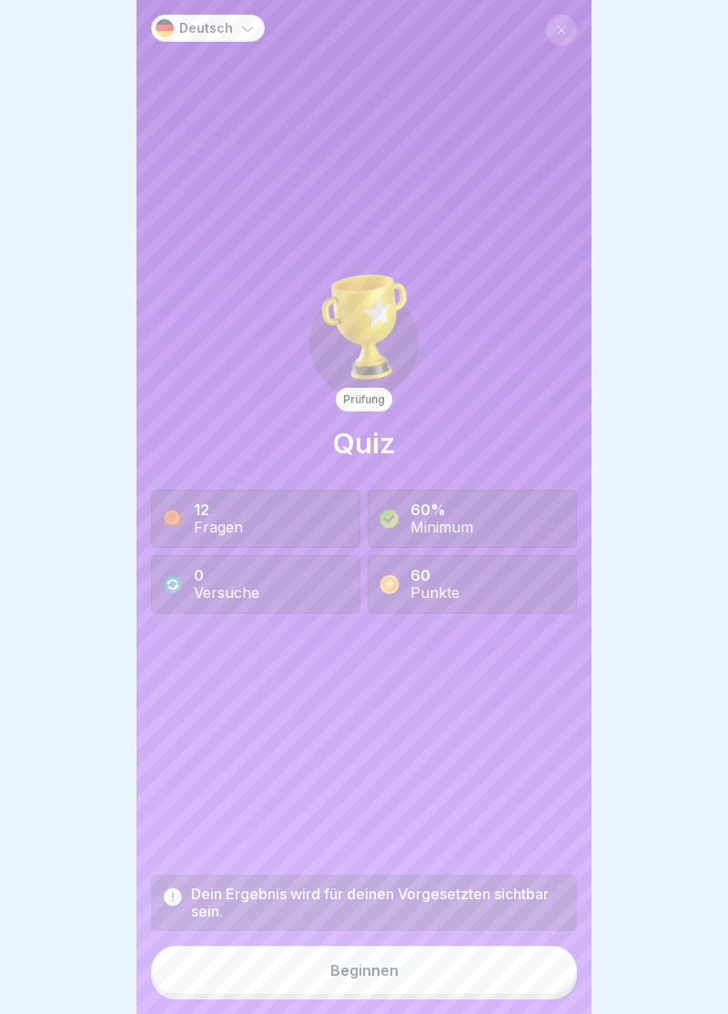
click at [373, 977] on div "Beginnen" at bounding box center [364, 970] width 68 height 16
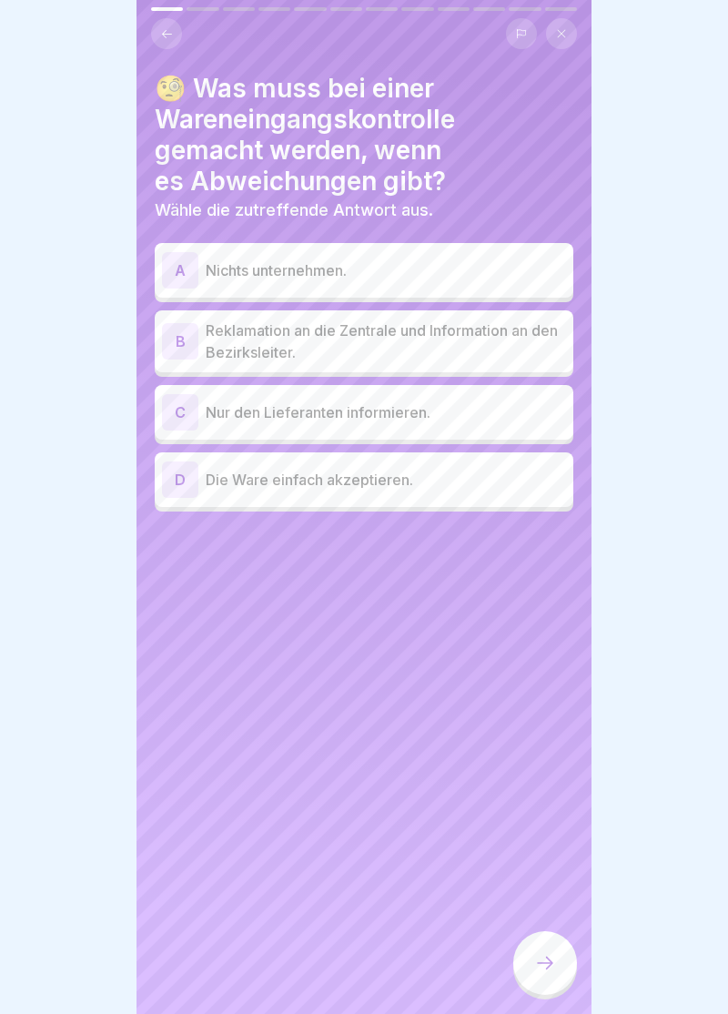
click at [186, 338] on div "B" at bounding box center [180, 341] width 36 height 36
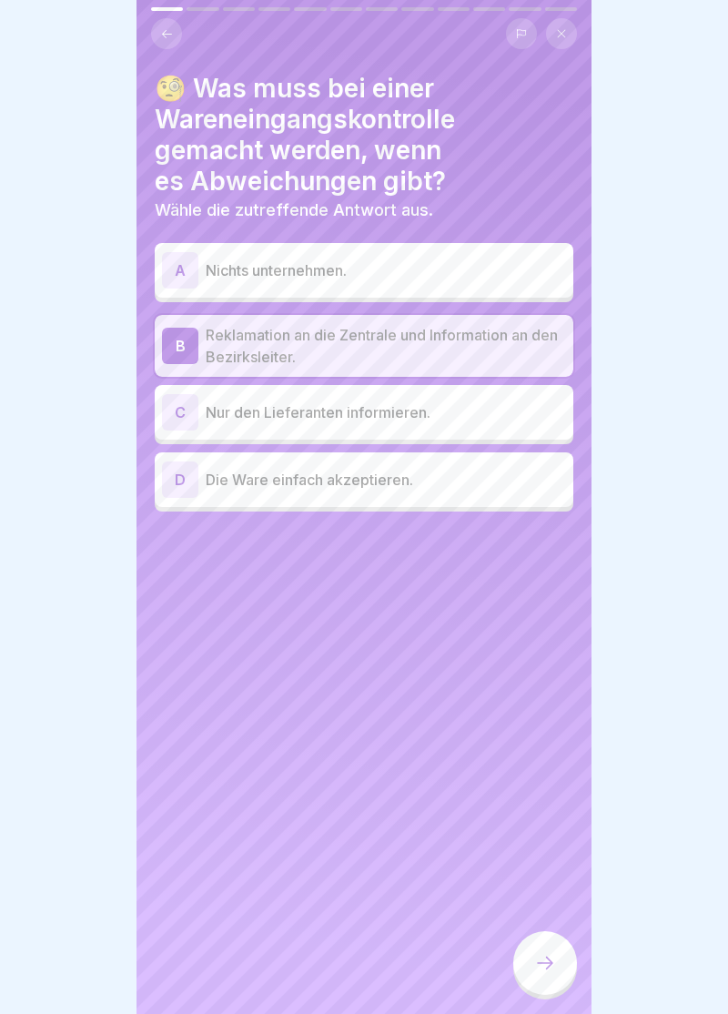
click at [557, 977] on div at bounding box center [545, 963] width 64 height 64
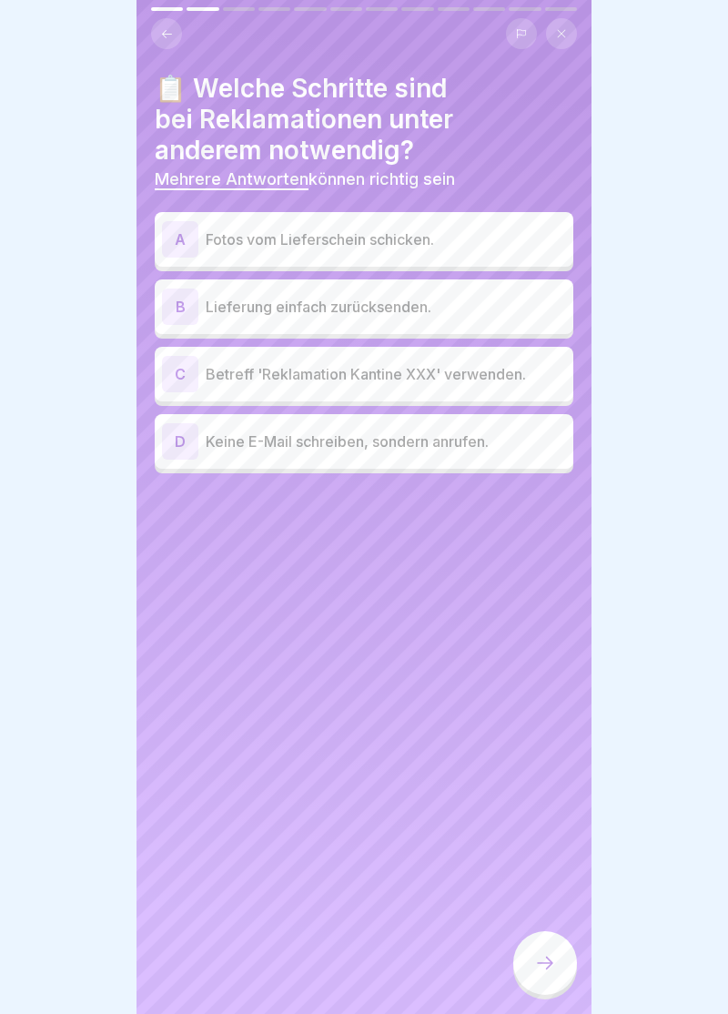
click at [188, 378] on div "C" at bounding box center [180, 374] width 36 height 36
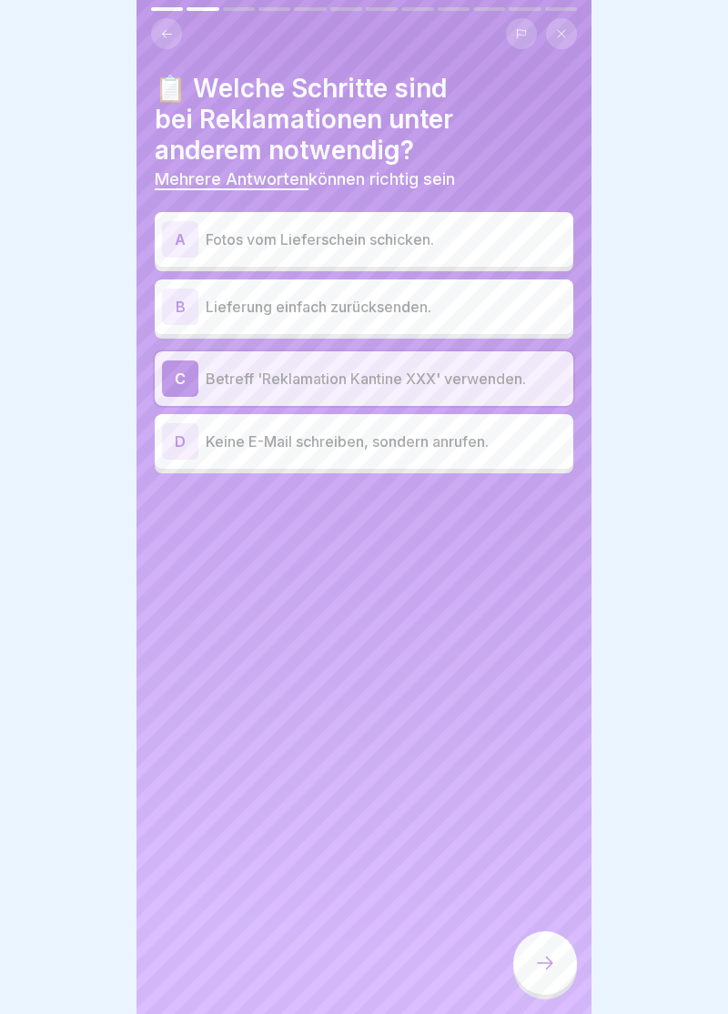
click at [177, 247] on div "A" at bounding box center [180, 239] width 36 height 36
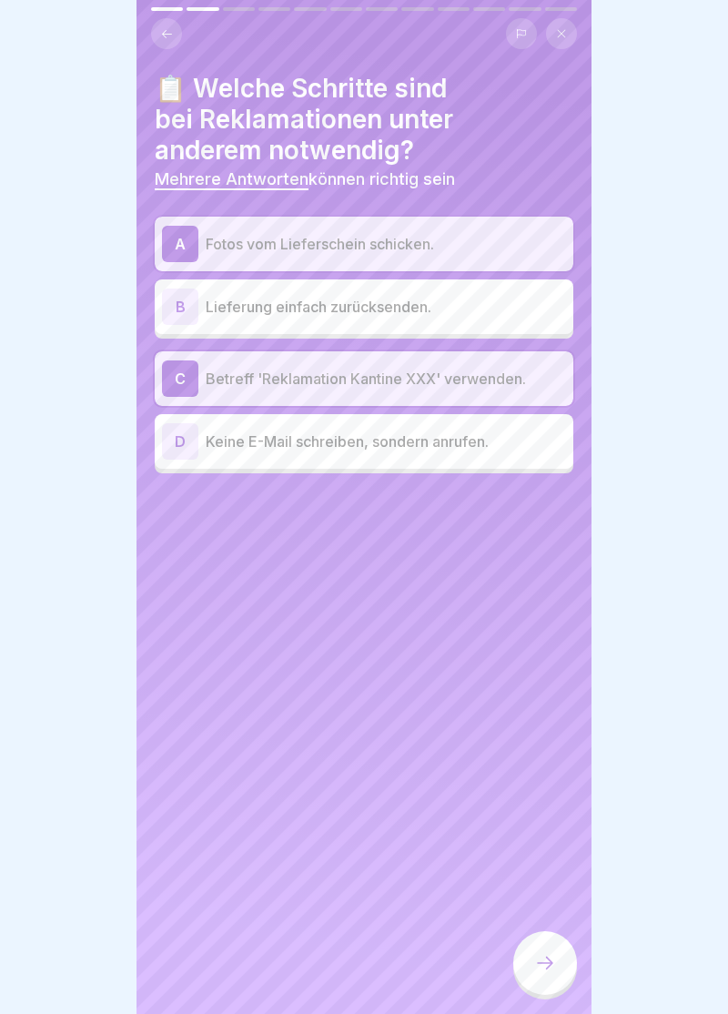
click at [552, 970] on icon at bounding box center [545, 963] width 22 height 22
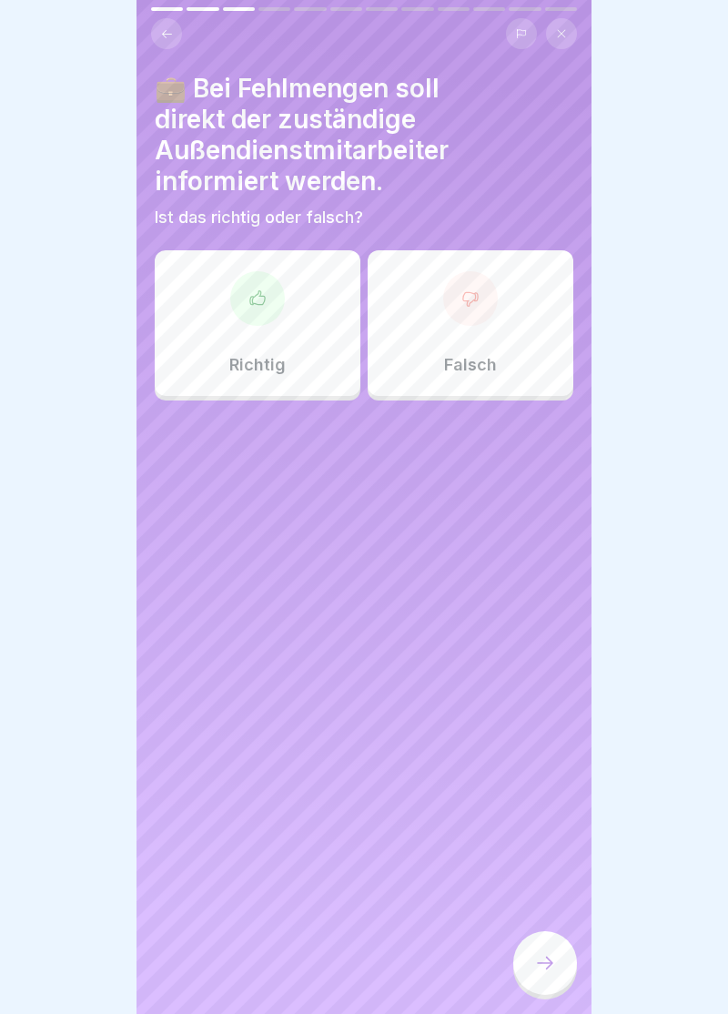
click at [262, 305] on icon at bounding box center [257, 298] width 18 height 18
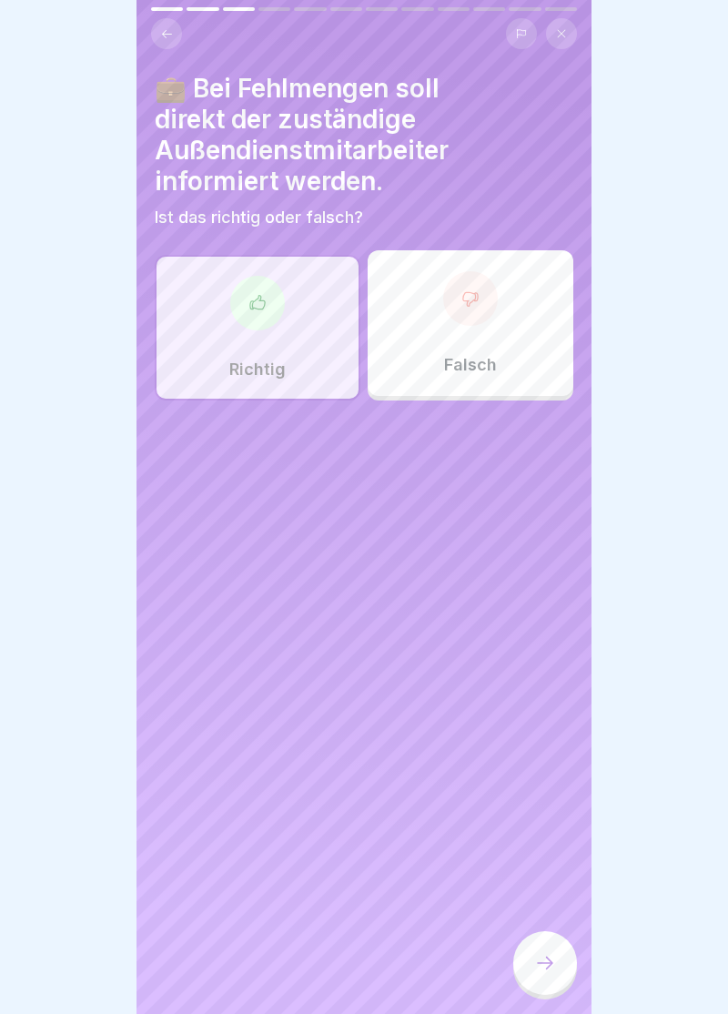
click at [551, 971] on icon at bounding box center [545, 963] width 22 height 22
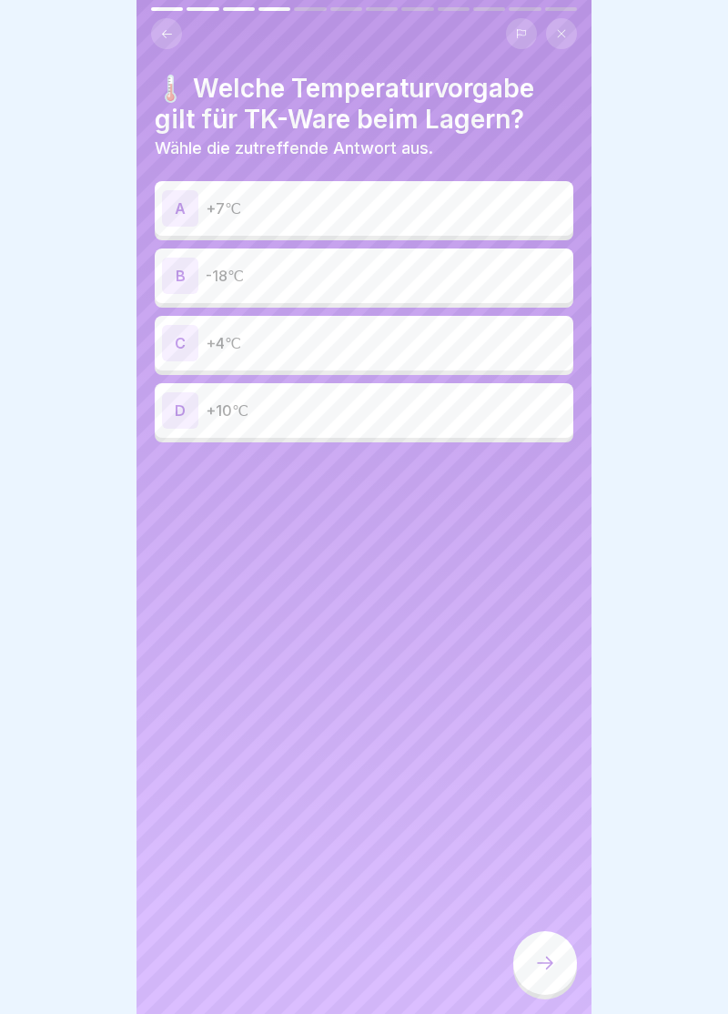
click at [187, 265] on div "B" at bounding box center [180, 276] width 36 height 36
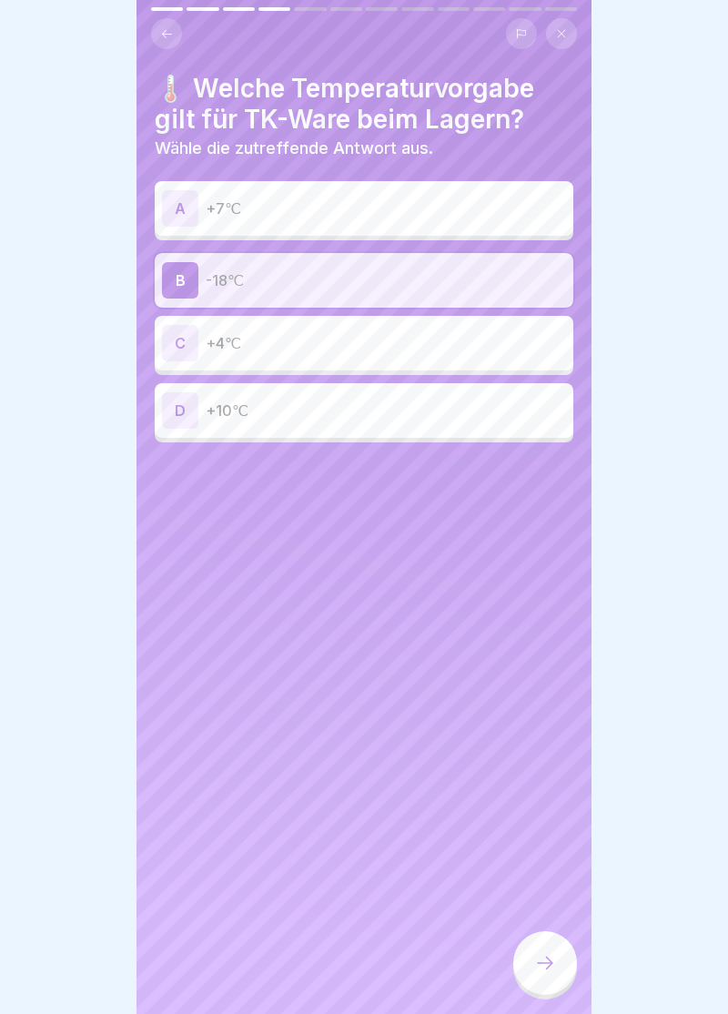
click at [550, 970] on icon at bounding box center [545, 963] width 22 height 22
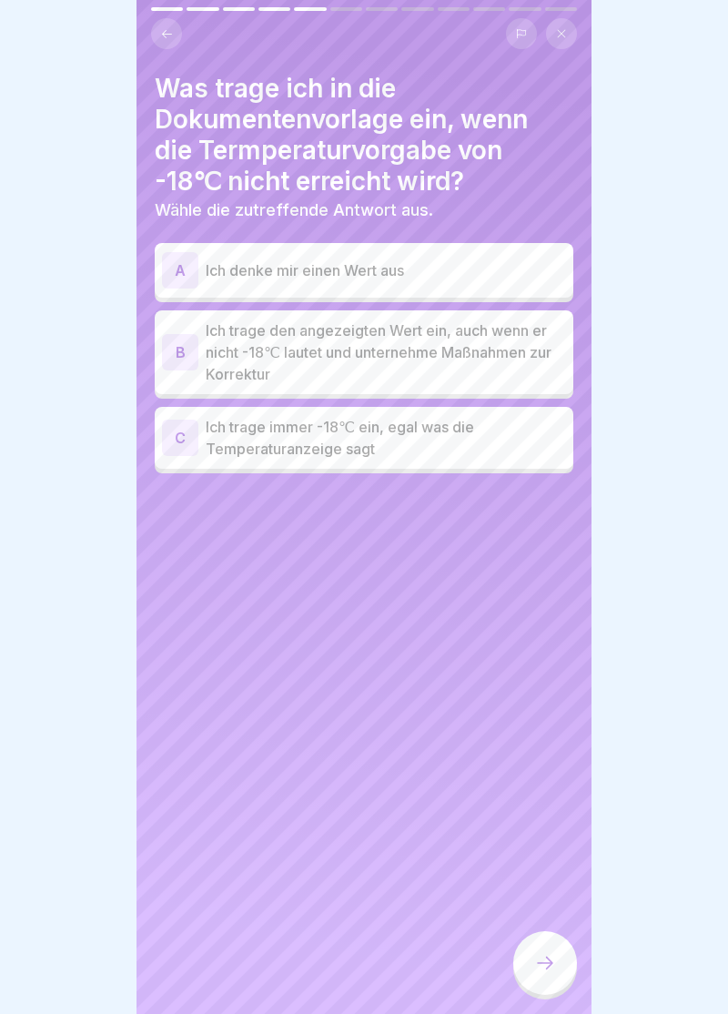
click at [191, 353] on div "B" at bounding box center [180, 352] width 36 height 36
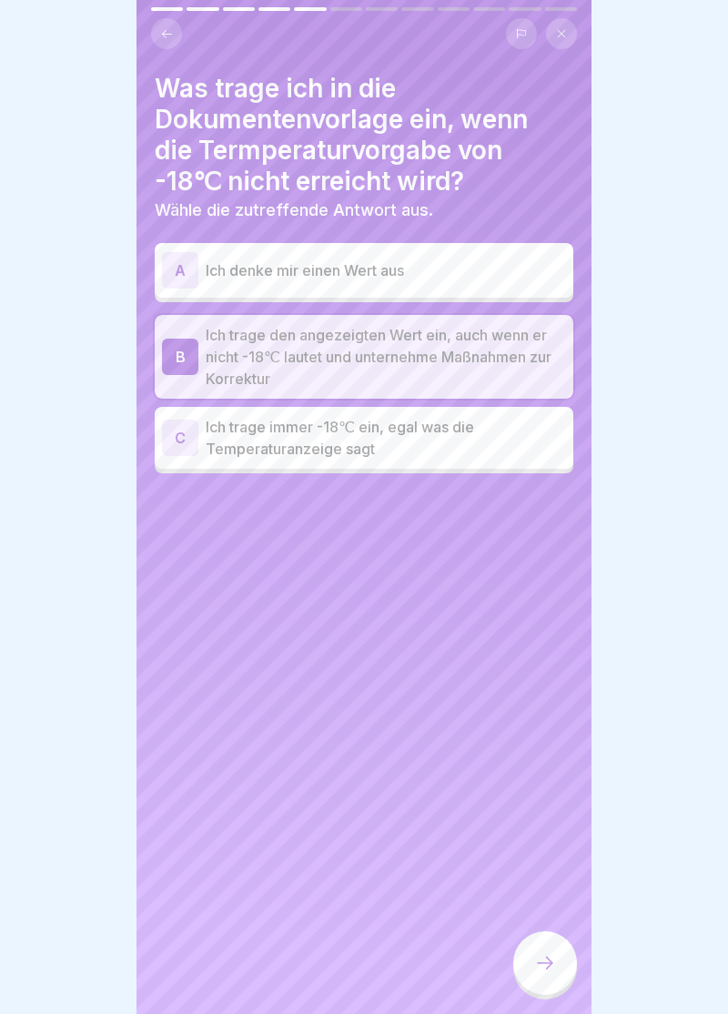
click at [557, 971] on div at bounding box center [545, 963] width 64 height 64
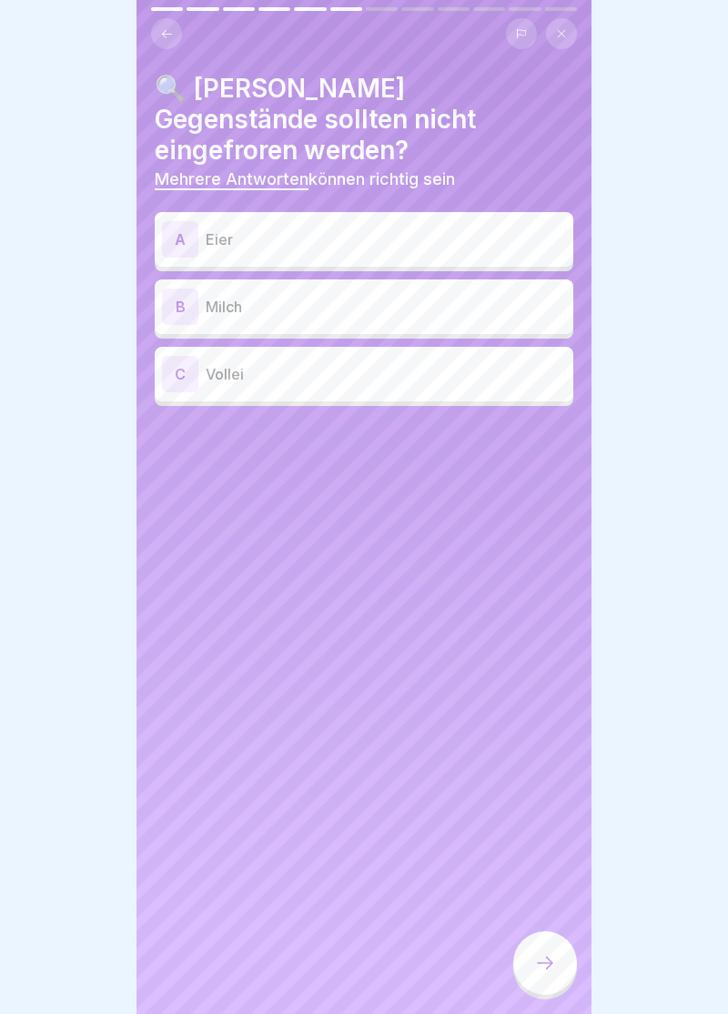
click at [180, 221] on div "A" at bounding box center [180, 239] width 36 height 36
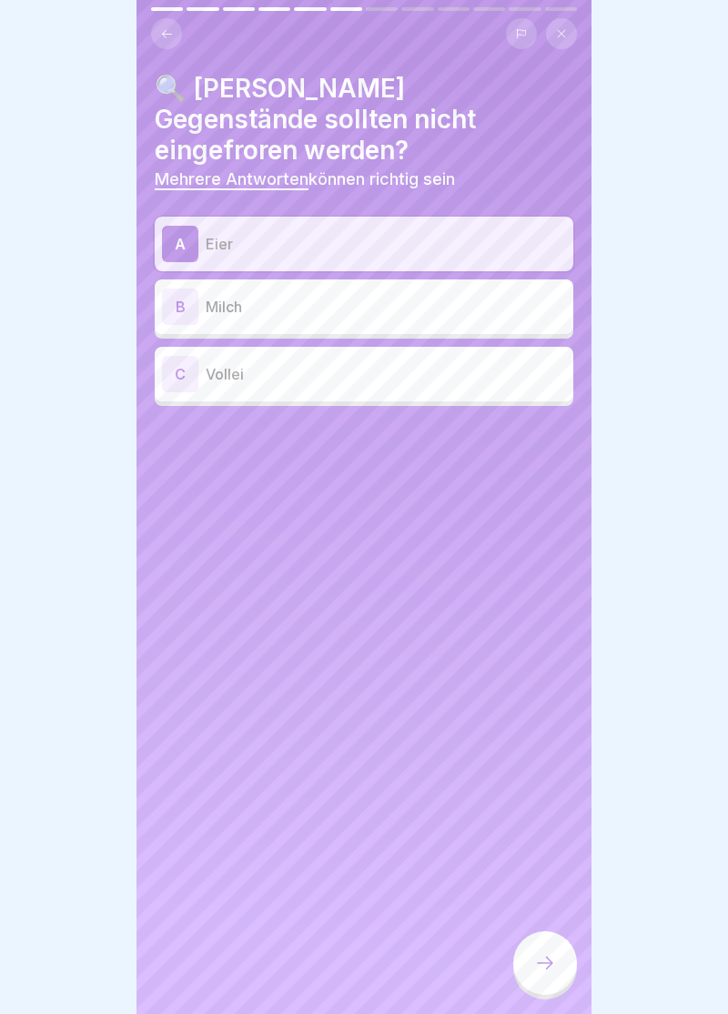
click at [187, 289] on div "B" at bounding box center [180, 307] width 36 height 36
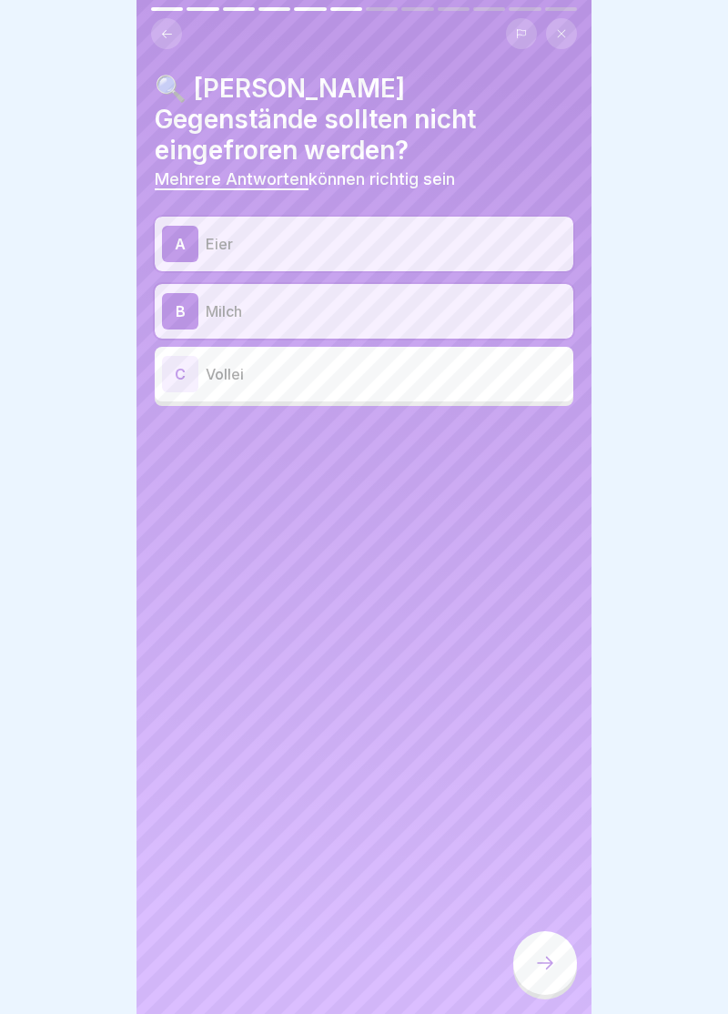
click at [184, 347] on div "C Vollei" at bounding box center [364, 374] width 419 height 55
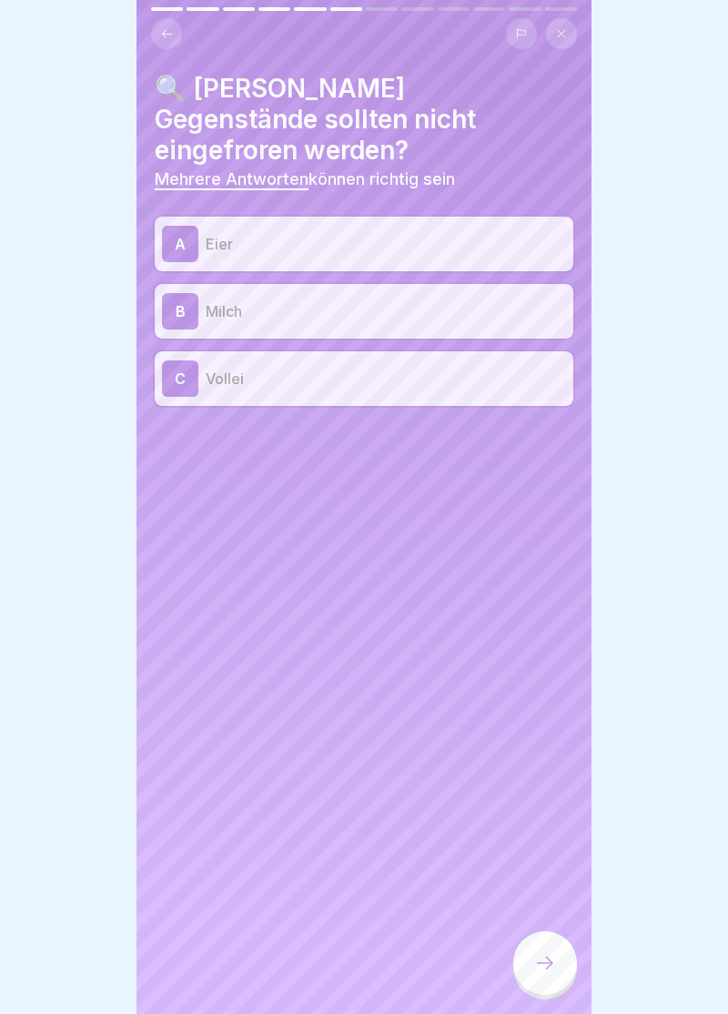
click at [556, 963] on div at bounding box center [545, 963] width 64 height 64
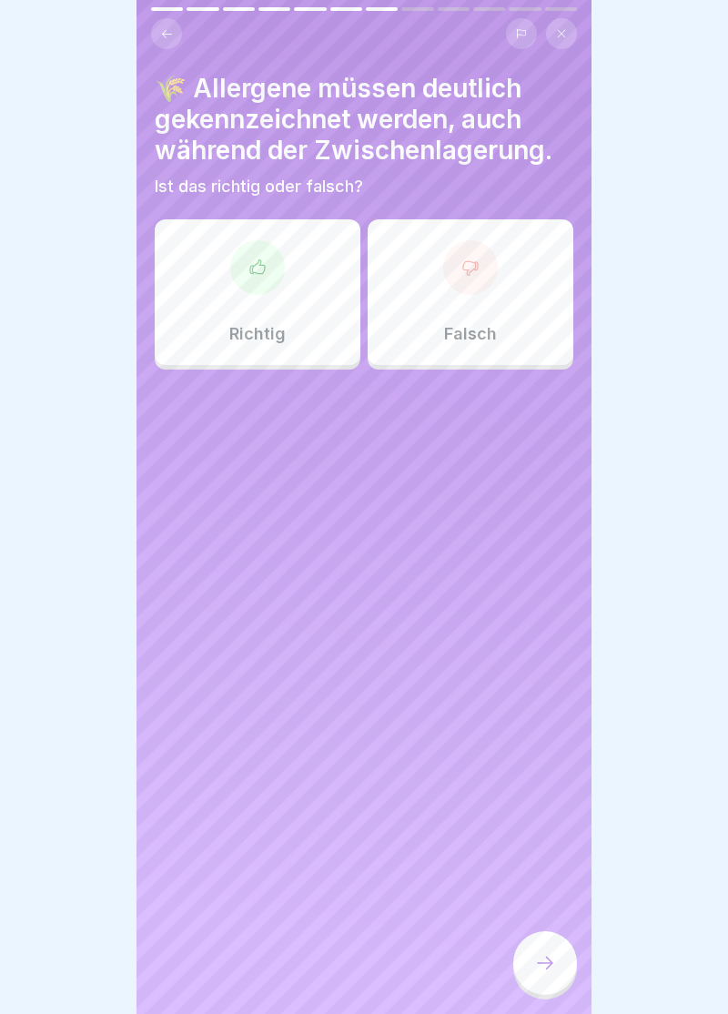
click at [262, 273] on icon at bounding box center [257, 266] width 15 height 14
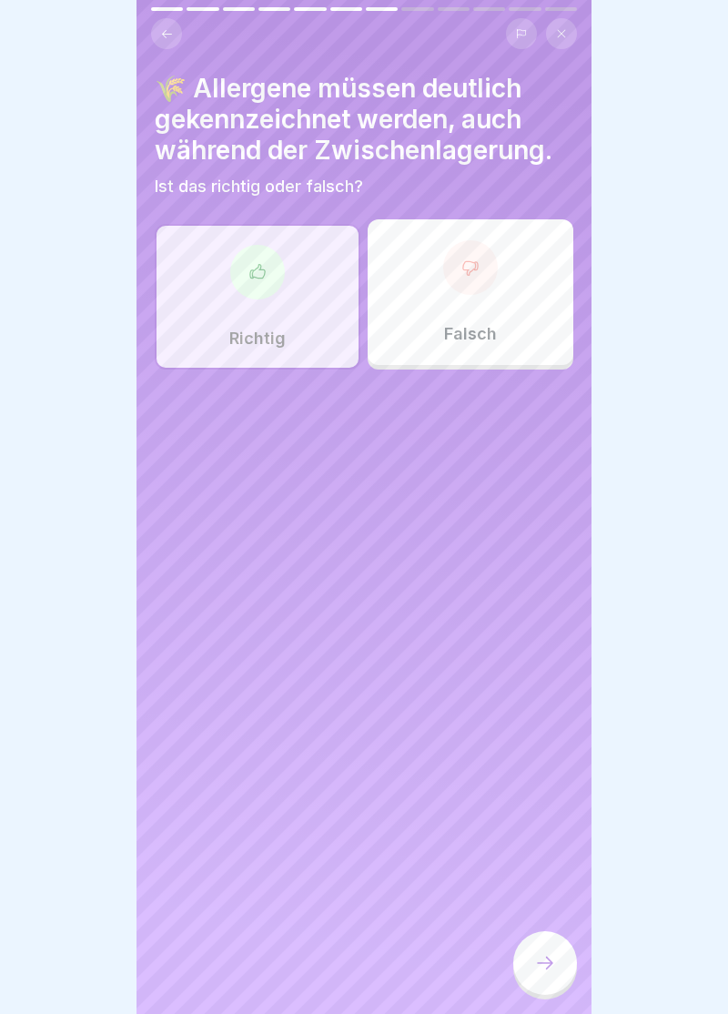
click at [559, 977] on div at bounding box center [545, 963] width 64 height 64
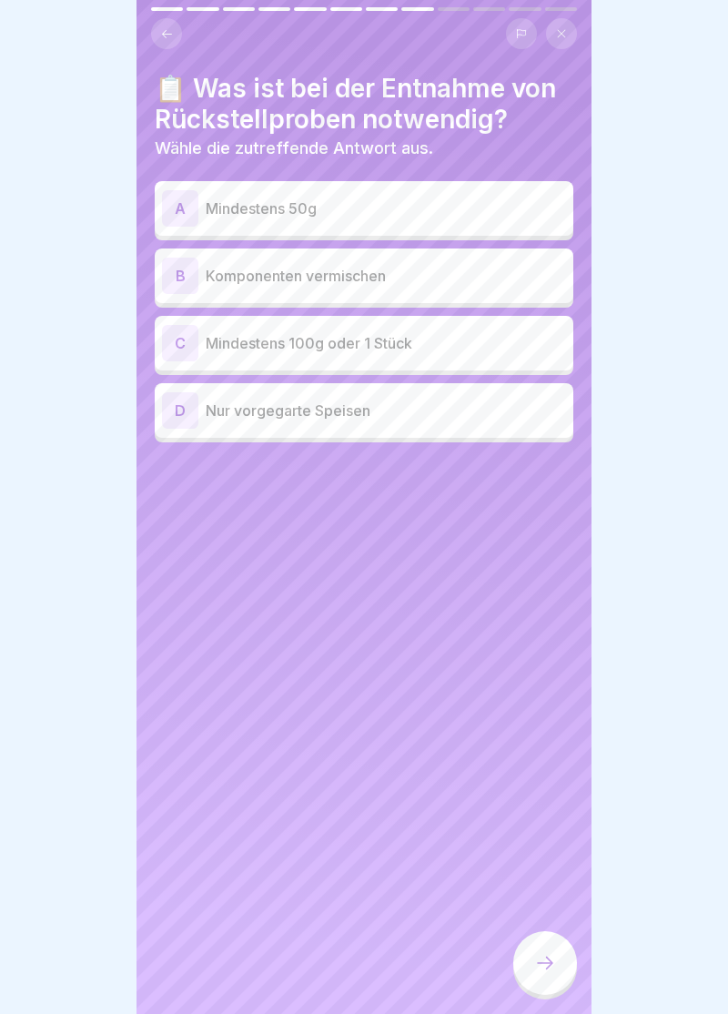
click at [180, 349] on div "C" at bounding box center [180, 343] width 36 height 36
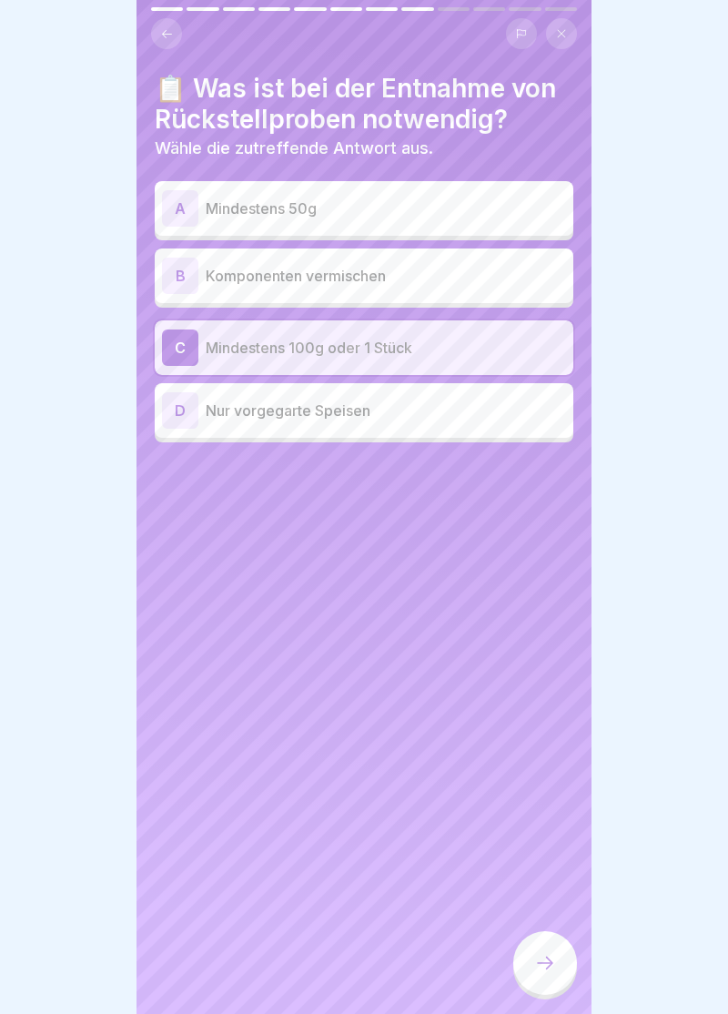
click at [553, 979] on div at bounding box center [545, 963] width 64 height 64
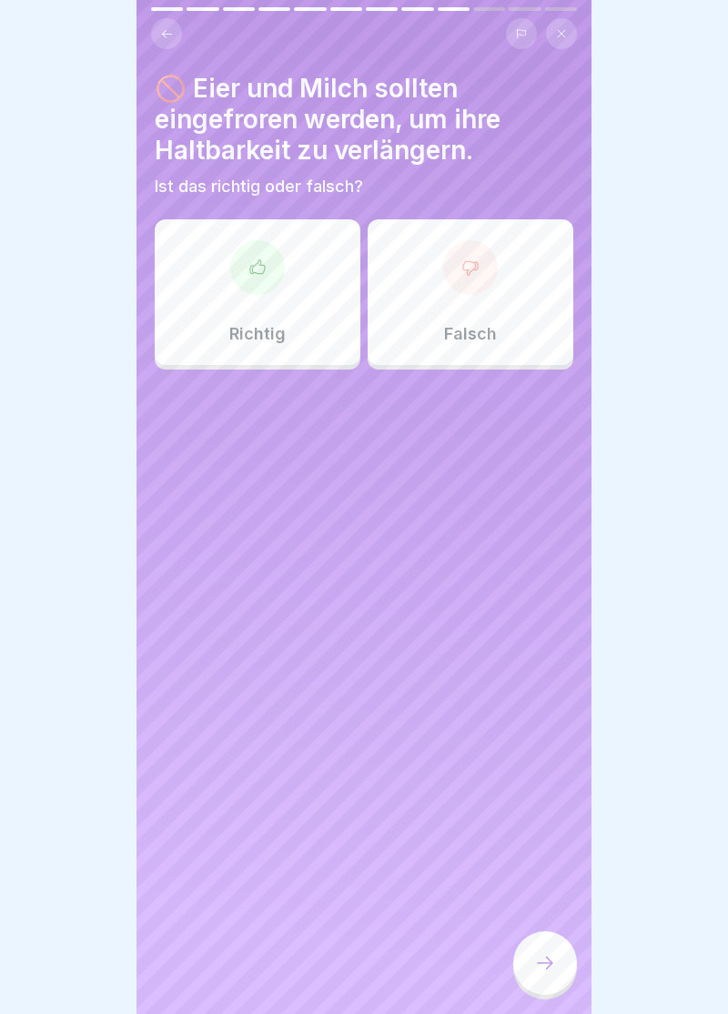
click at [482, 282] on div at bounding box center [470, 267] width 55 height 55
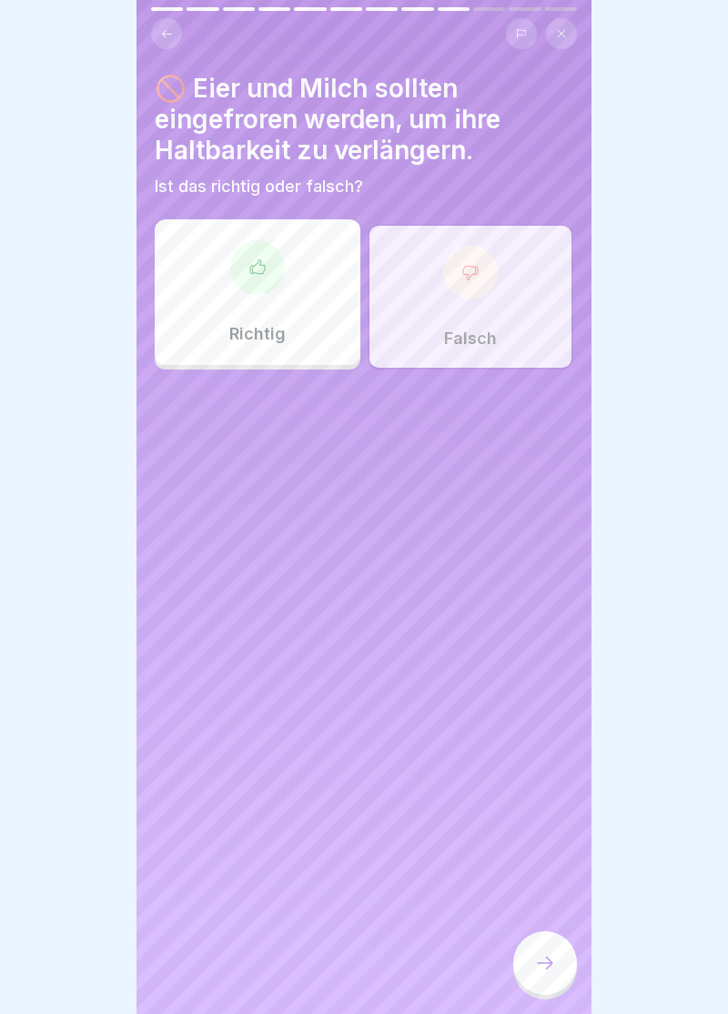
click at [552, 977] on div at bounding box center [545, 963] width 64 height 64
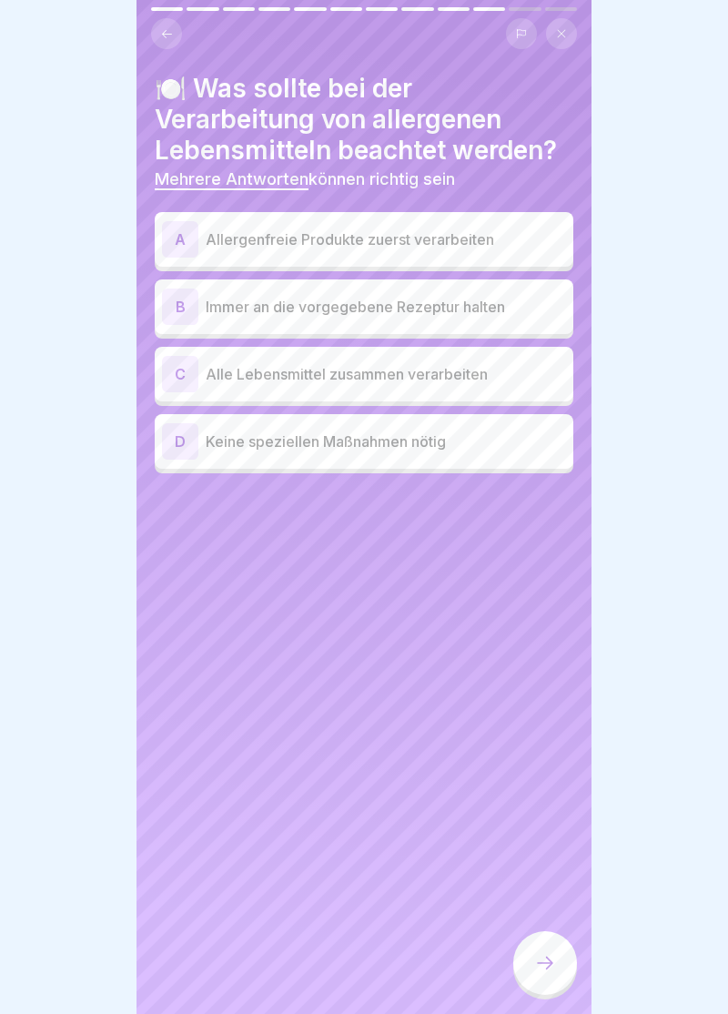
click at [180, 240] on div "A" at bounding box center [180, 239] width 36 height 36
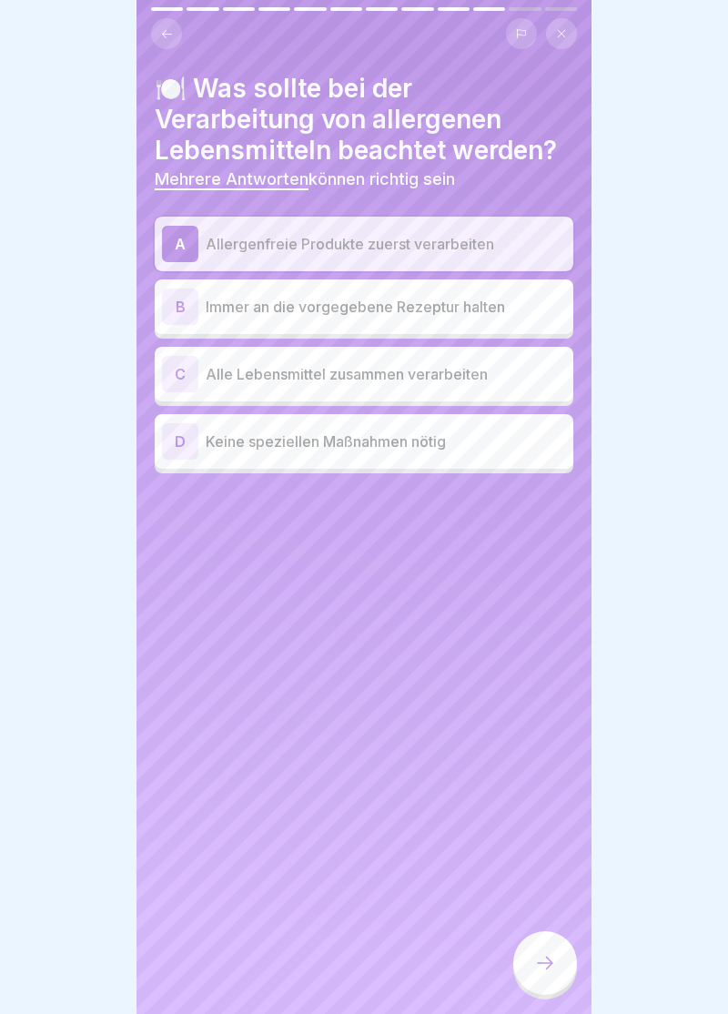
click at [186, 311] on div "B" at bounding box center [180, 307] width 36 height 36
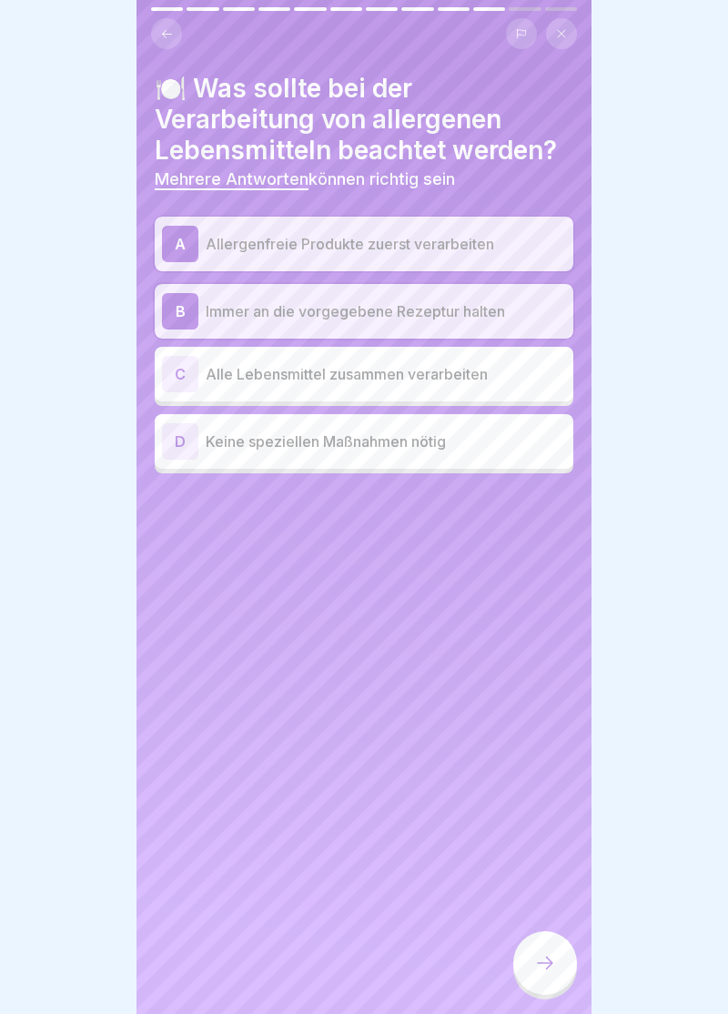
click at [546, 984] on div at bounding box center [545, 963] width 64 height 64
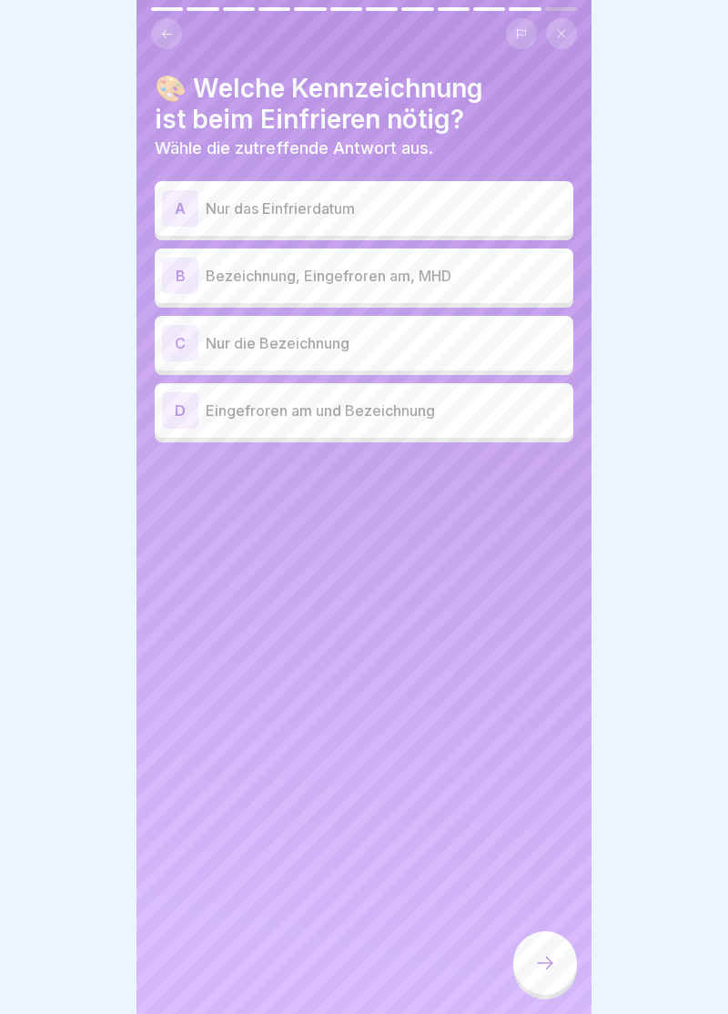
click at [187, 276] on div "B" at bounding box center [180, 276] width 36 height 36
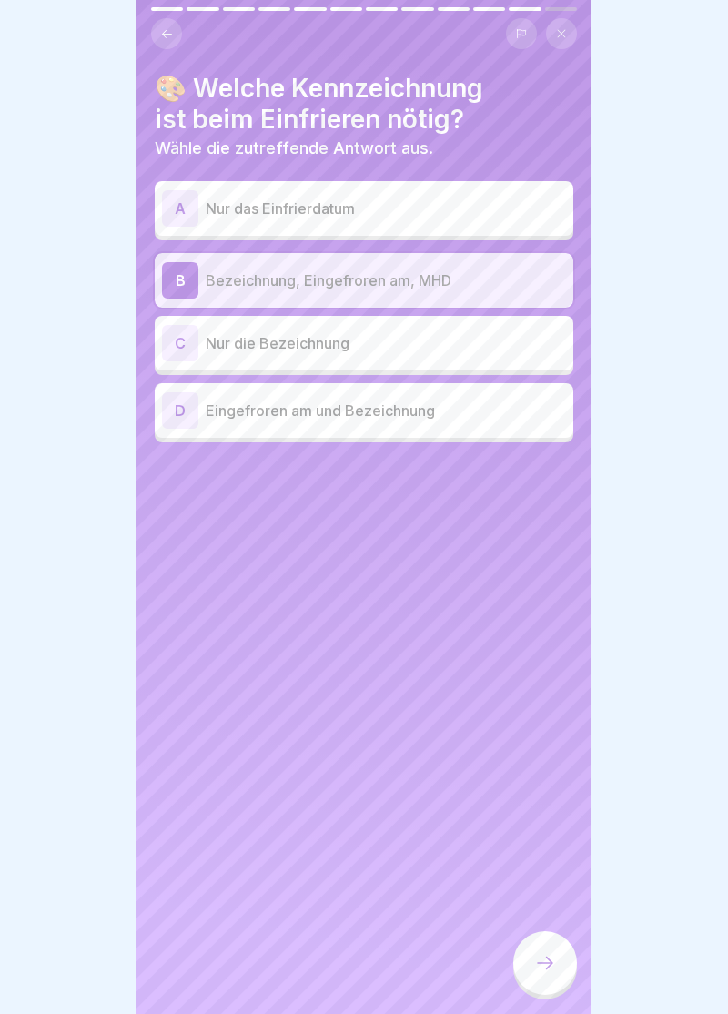
click at [555, 972] on icon at bounding box center [545, 963] width 22 height 22
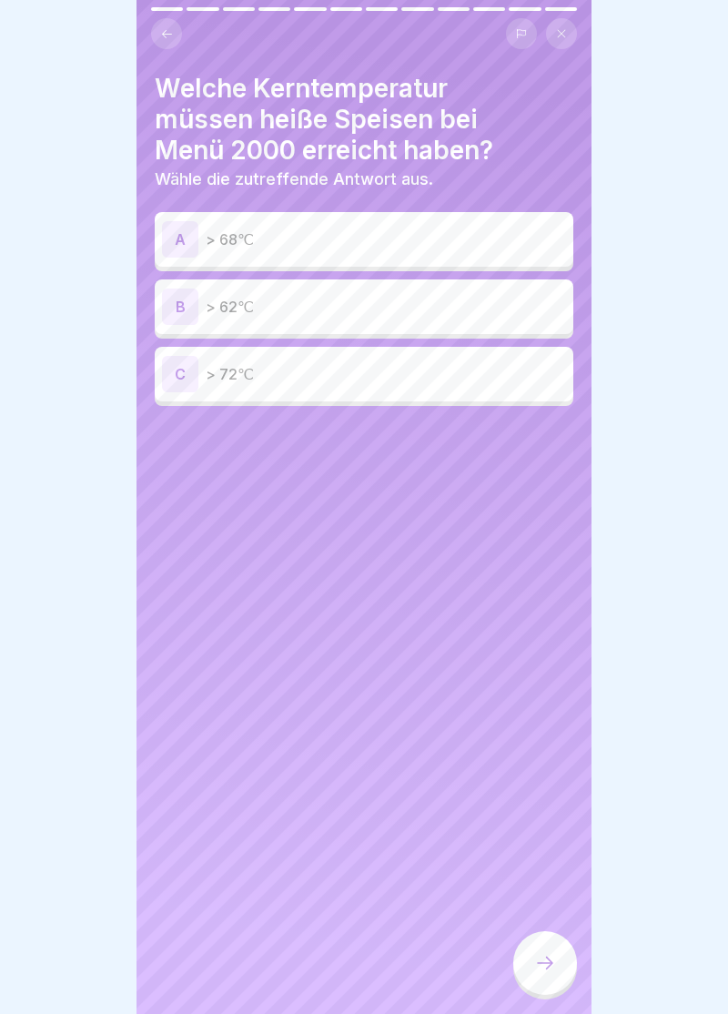
click at [187, 381] on div "C" at bounding box center [180, 374] width 36 height 36
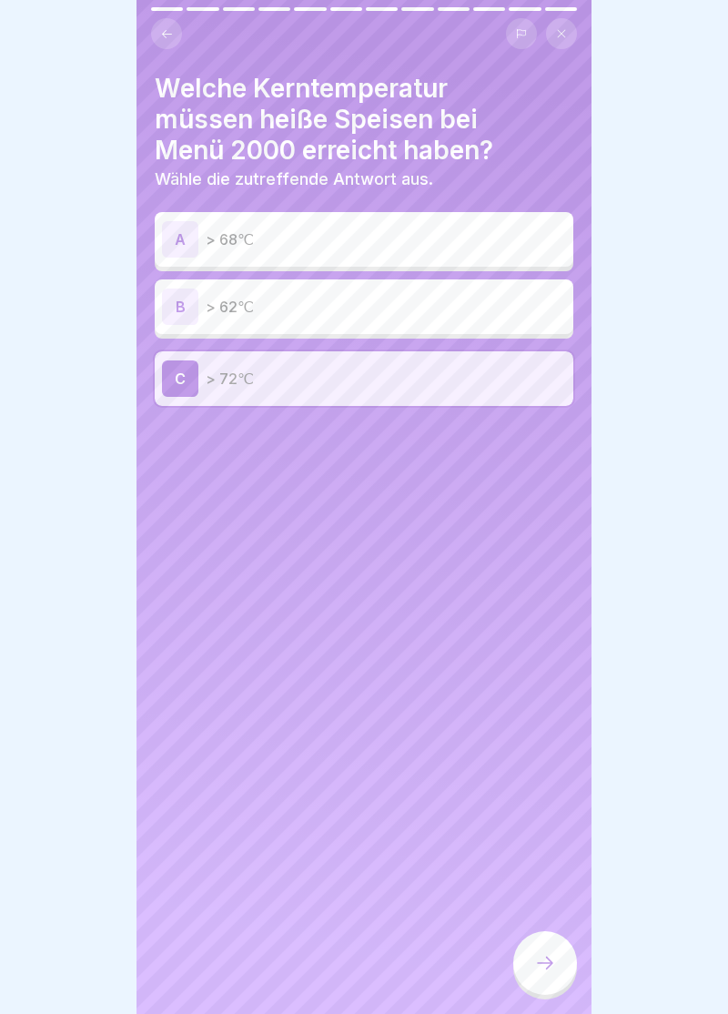
click at [559, 974] on div at bounding box center [545, 963] width 64 height 64
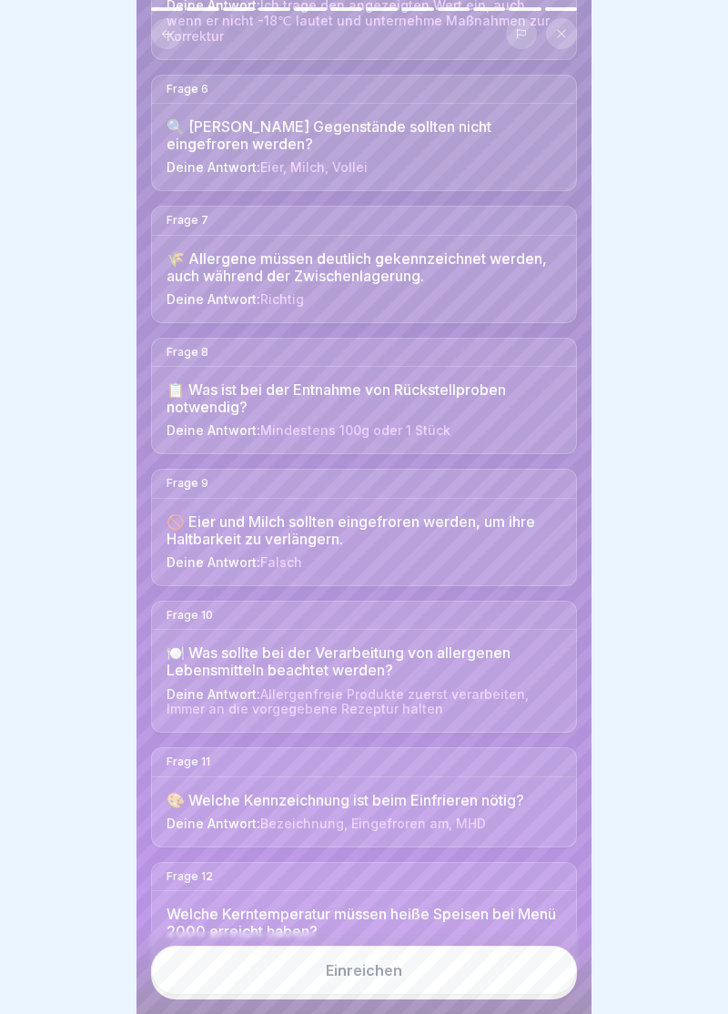
scroll to position [865, 0]
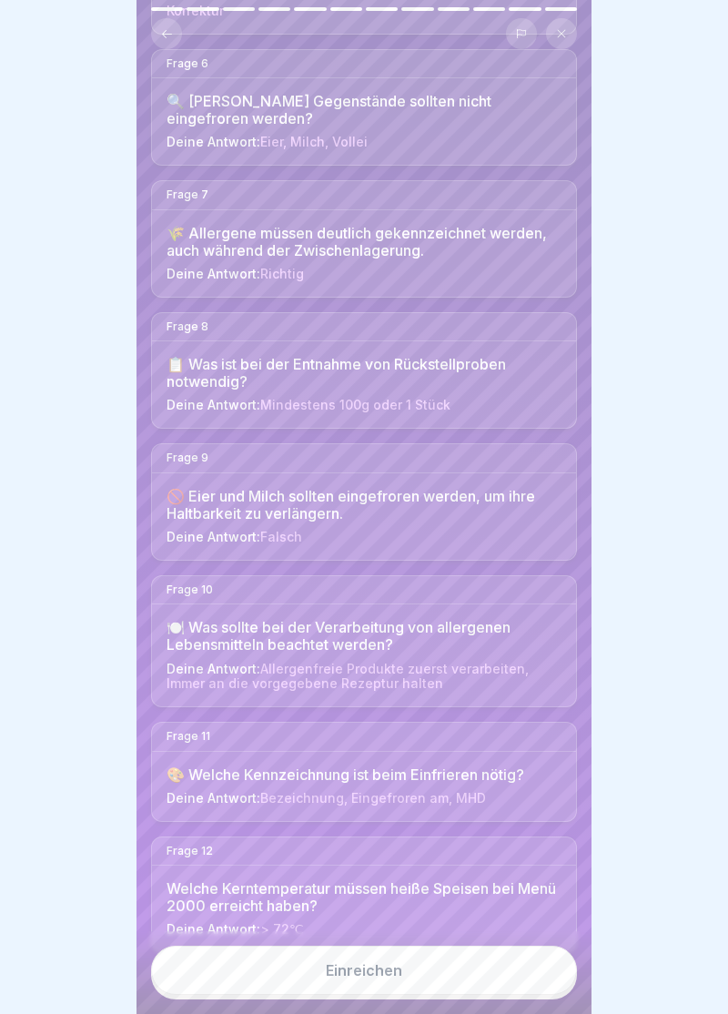
click at [379, 984] on button "Einreichen" at bounding box center [364, 970] width 426 height 49
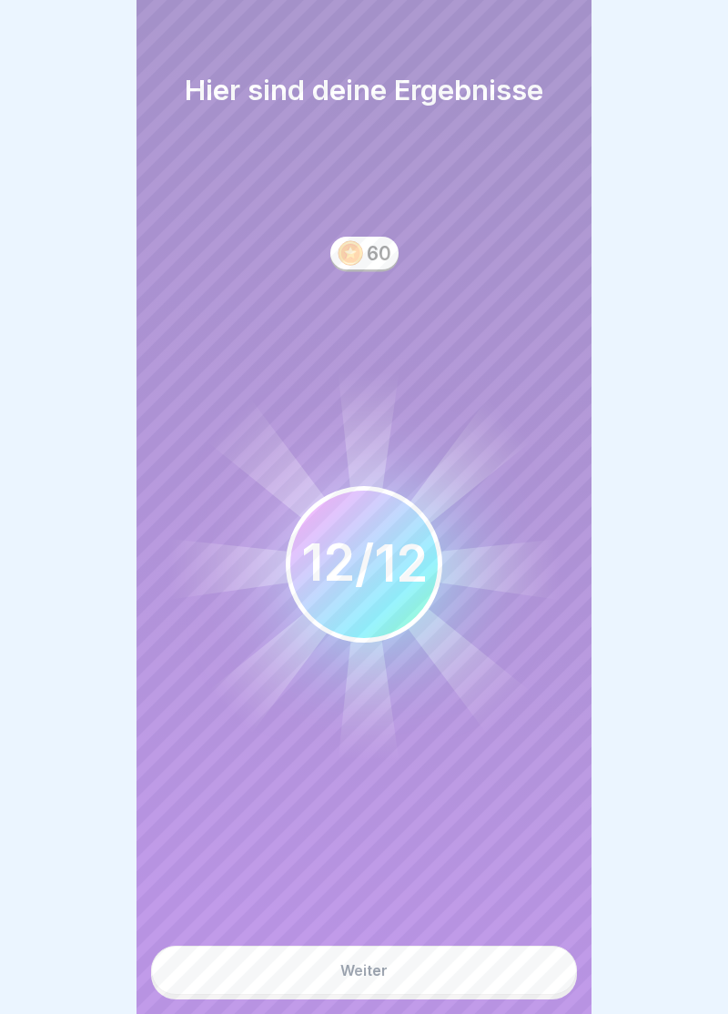
click at [378, 977] on div "Weiter" at bounding box center [363, 970] width 47 height 16
